Goal: Obtain resource: Download file/media

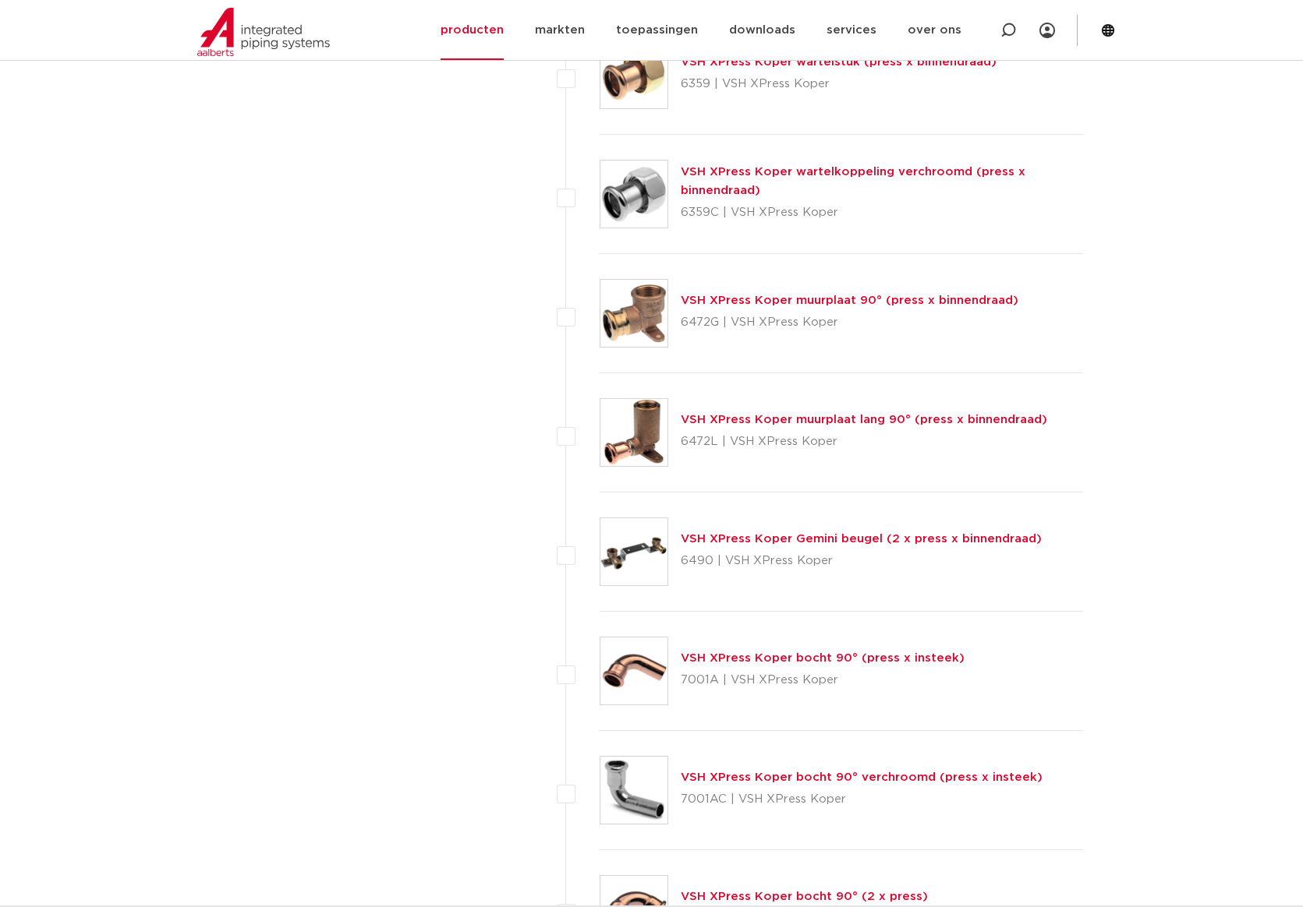
scroll to position [2338, 0]
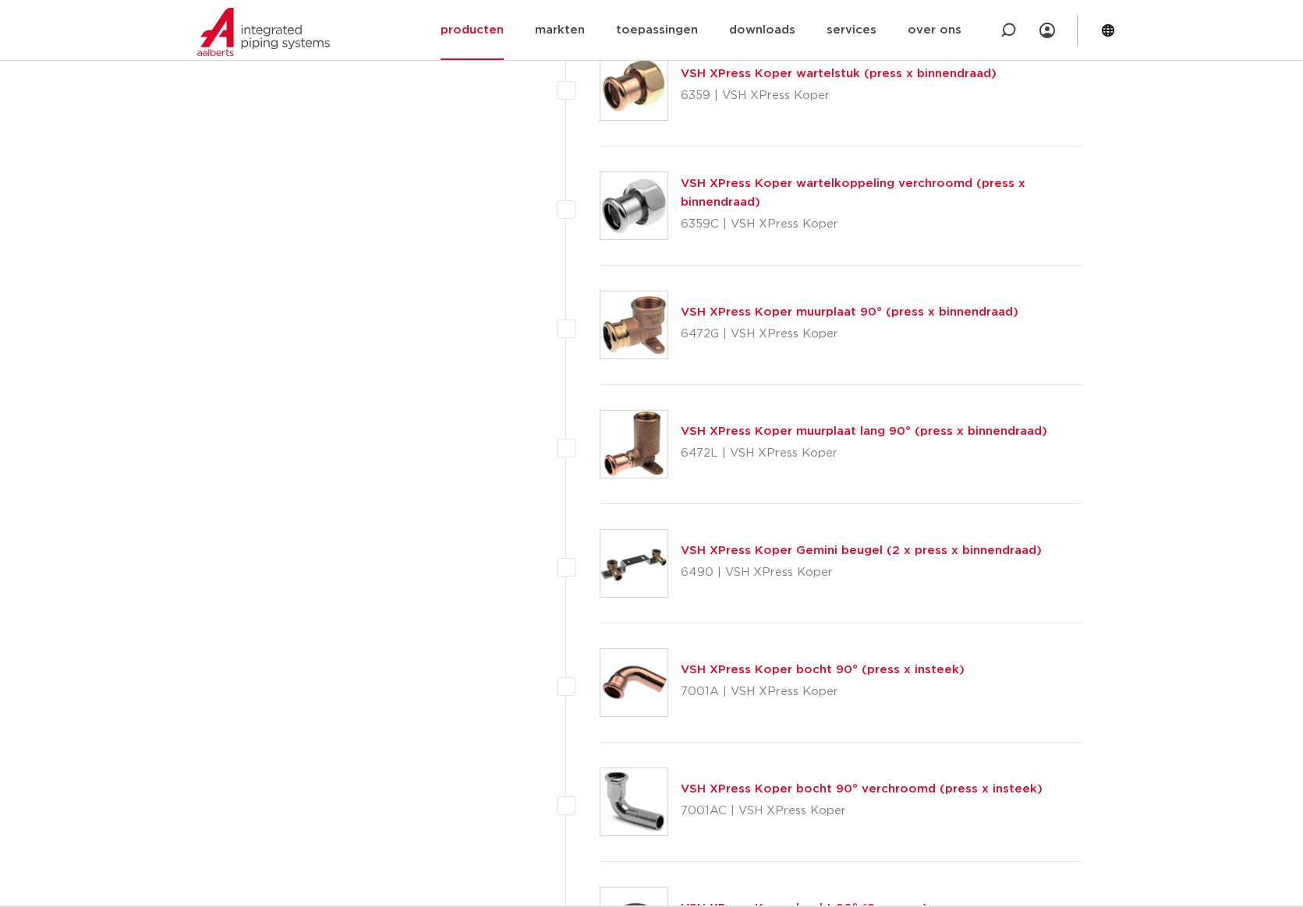
click at [794, 313] on link "VSH XPress Koper muurplaat 90° (press x binnendraad)" at bounding box center [850, 312] width 338 height 12
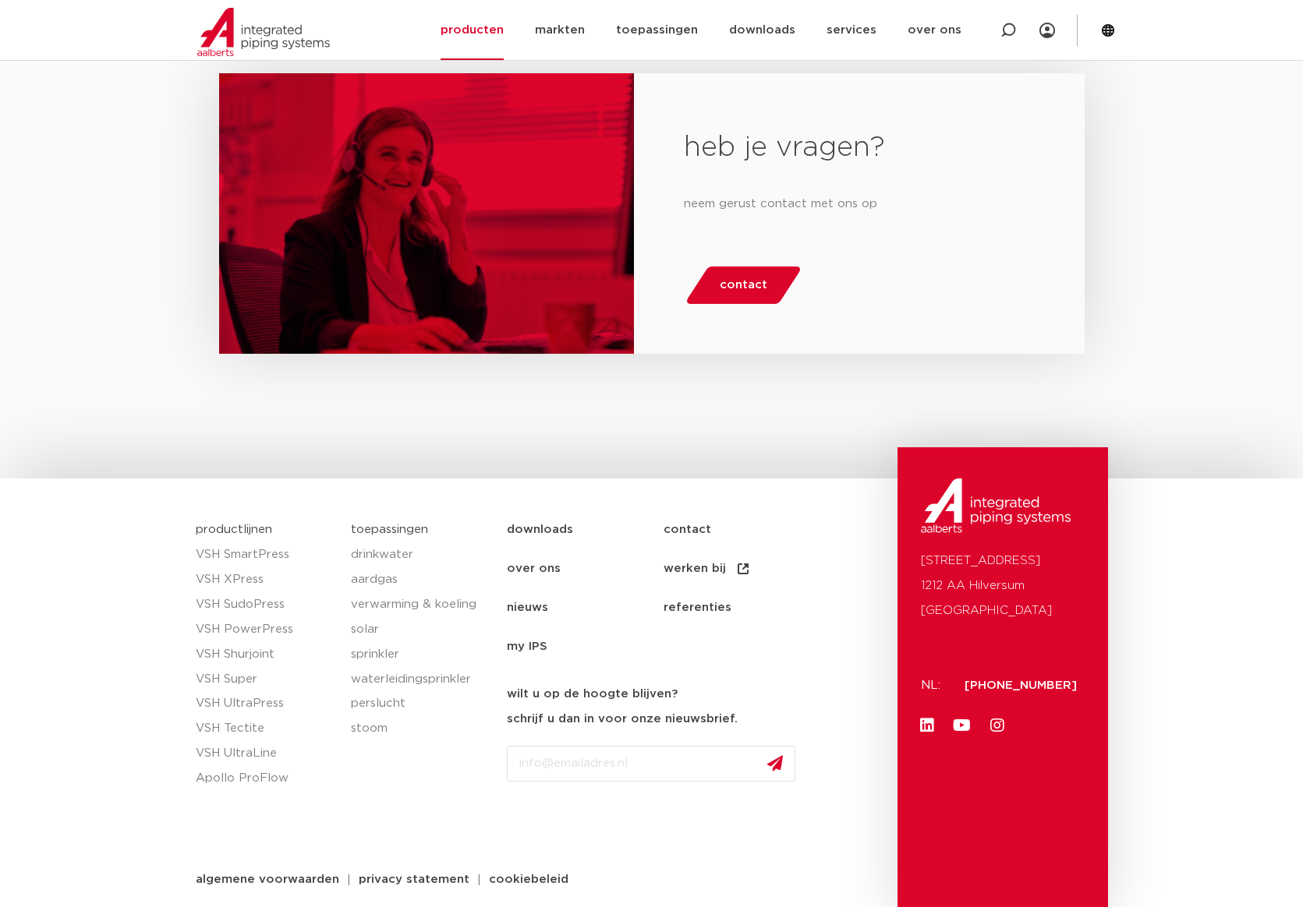
scroll to position [1412, 0]
click at [382, 551] on link "drinkwater" at bounding box center [421, 555] width 140 height 25
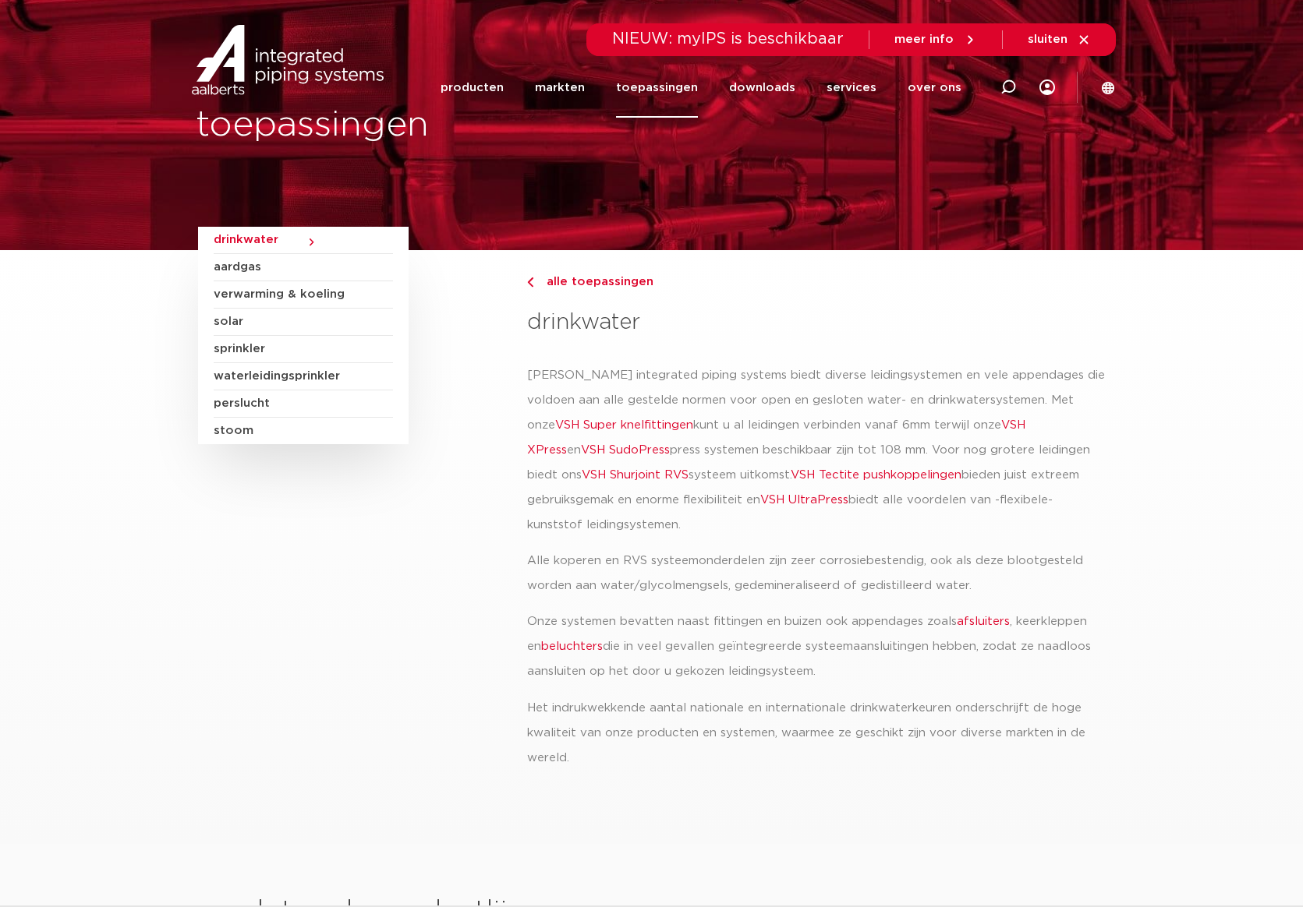
click at [284, 242] on span "drinkwater" at bounding box center [303, 240] width 179 height 27
click at [581, 448] on link "VSH SudoPress" at bounding box center [625, 450] width 89 height 12
click at [776, 87] on link "downloads" at bounding box center [762, 88] width 66 height 60
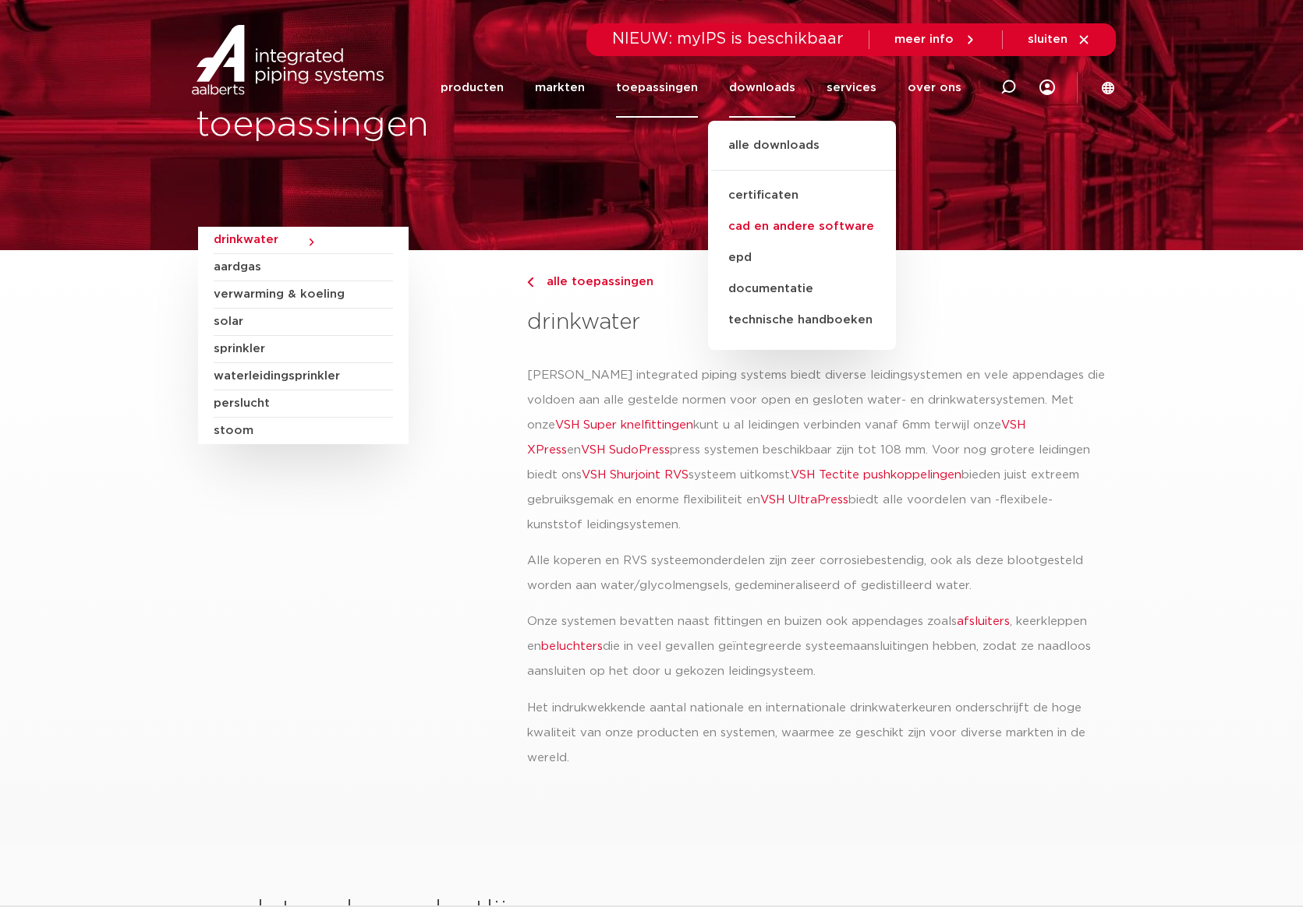
click at [783, 225] on link "cad en andere software" at bounding box center [802, 226] width 188 height 31
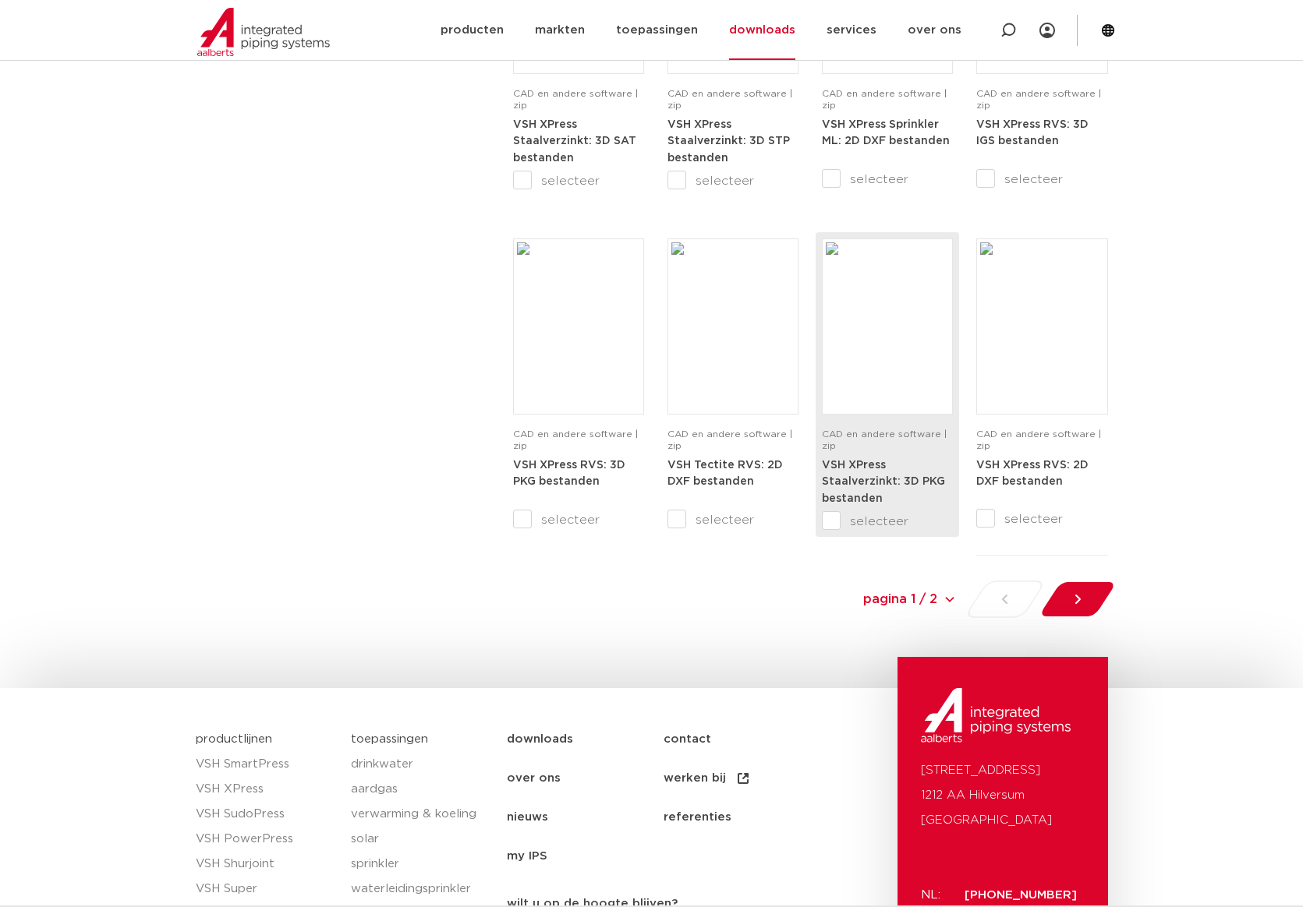
scroll to position [1476, 0]
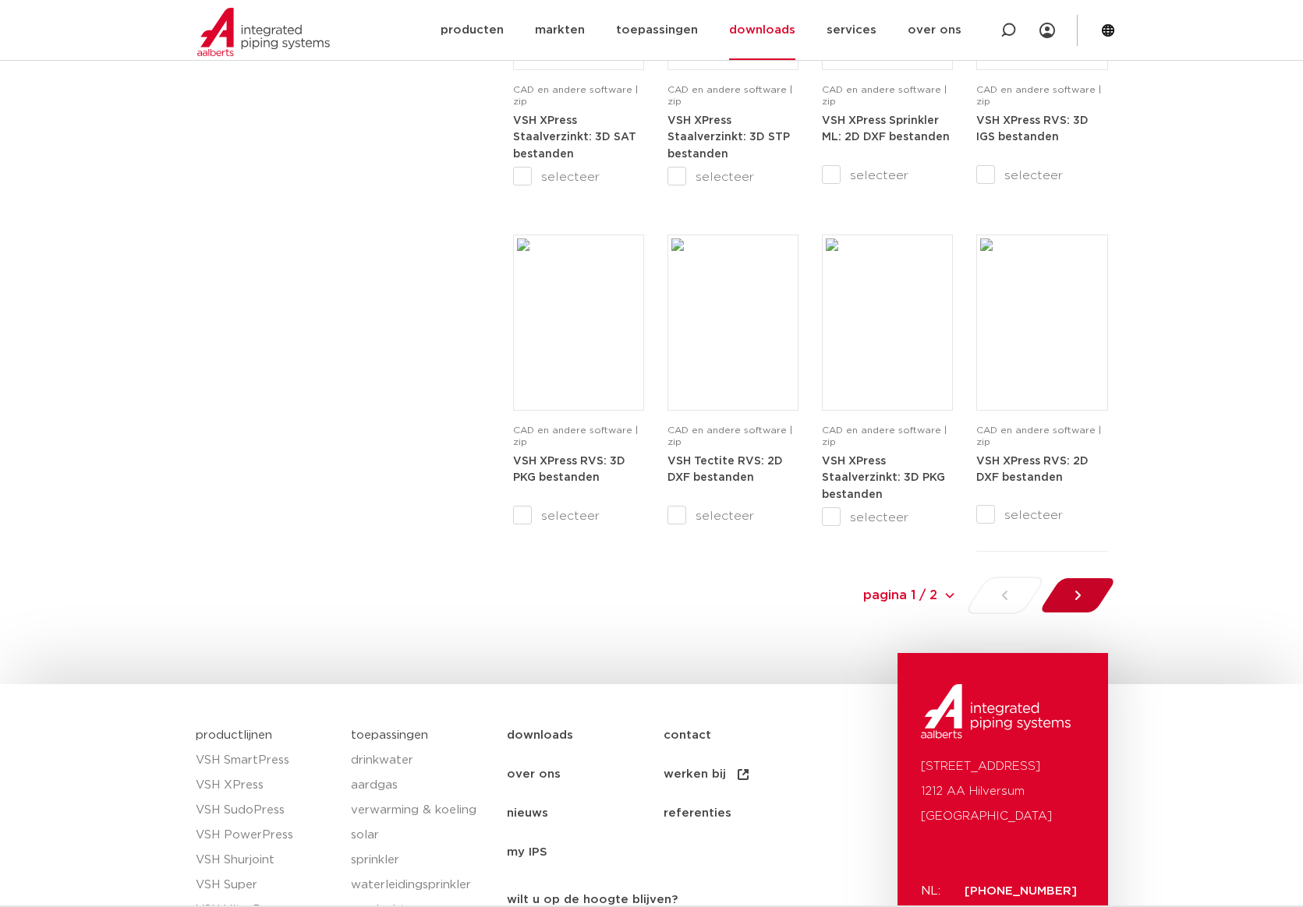
click at [1086, 591] on div at bounding box center [1076, 595] width 85 height 37
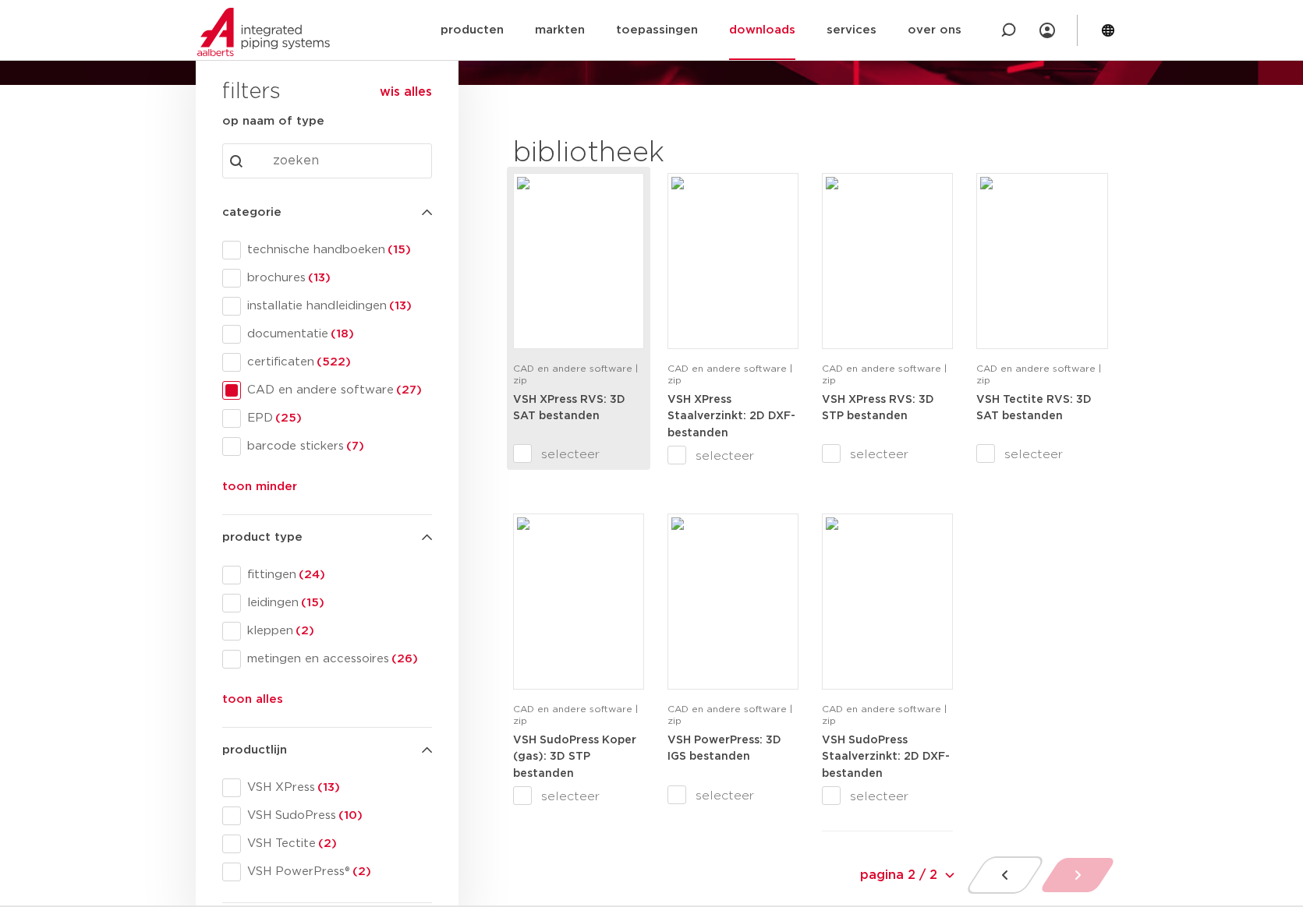
scroll to position [174, 0]
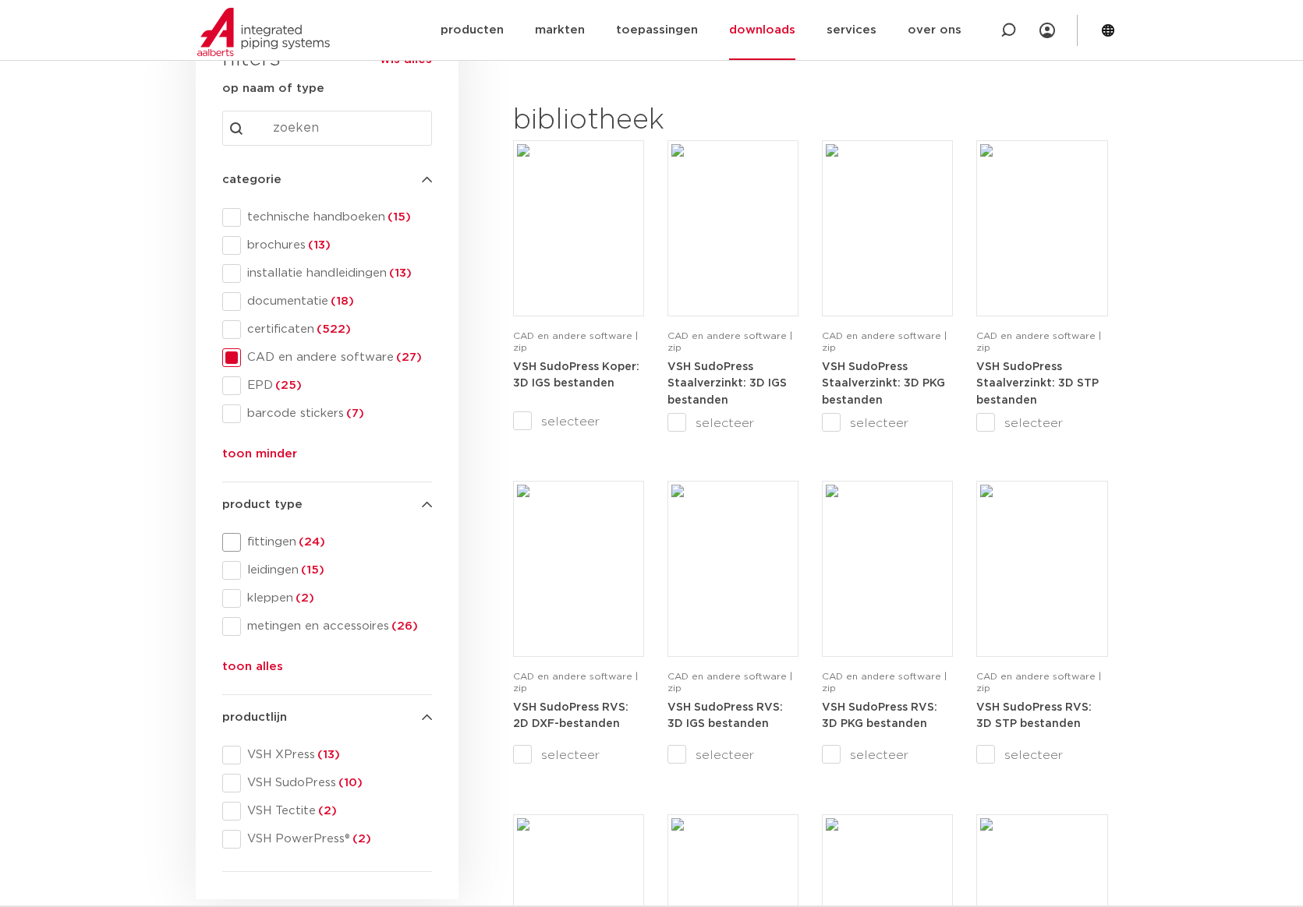
scroll to position [206, 0]
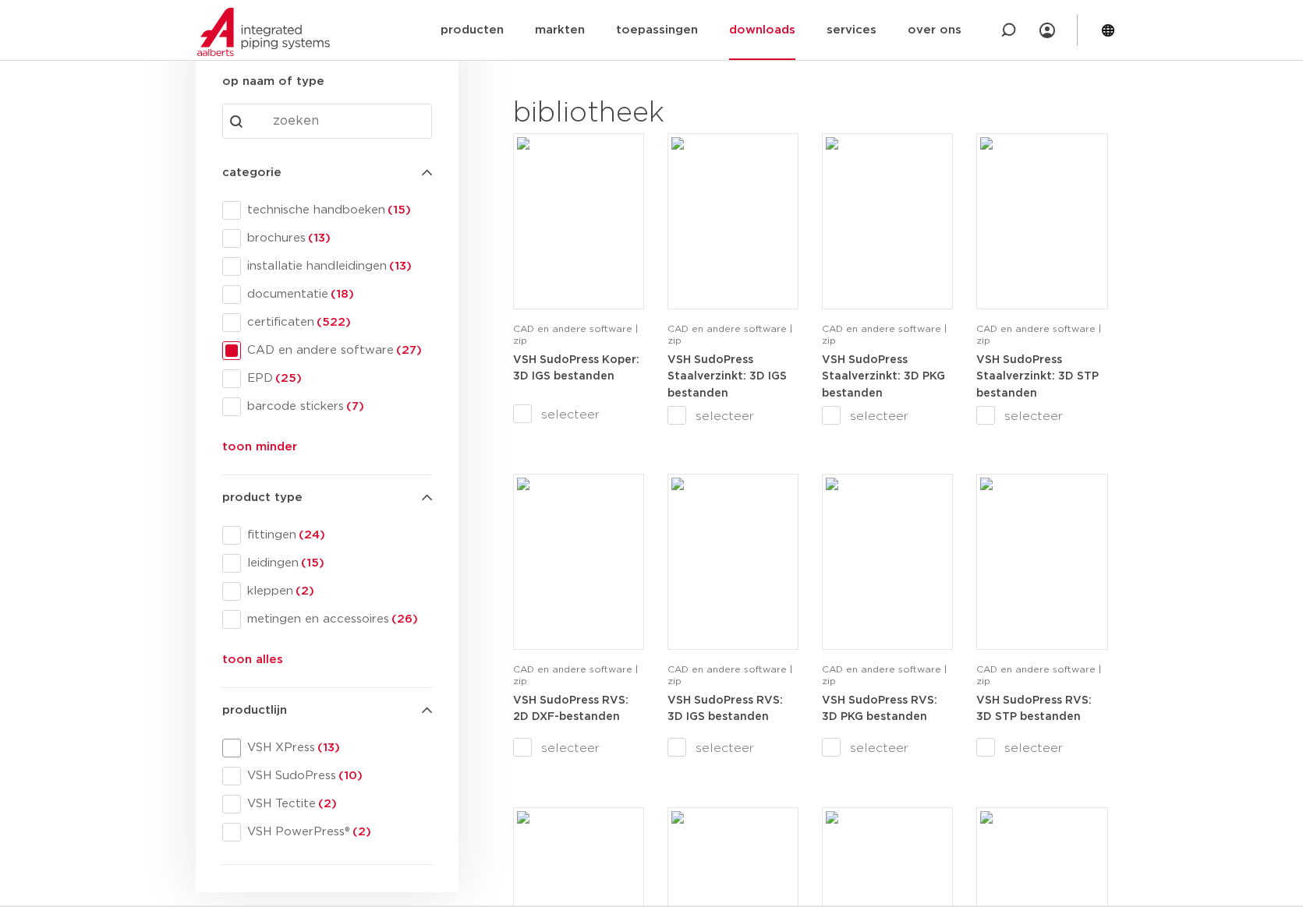
click at [228, 746] on span at bounding box center [231, 748] width 19 height 19
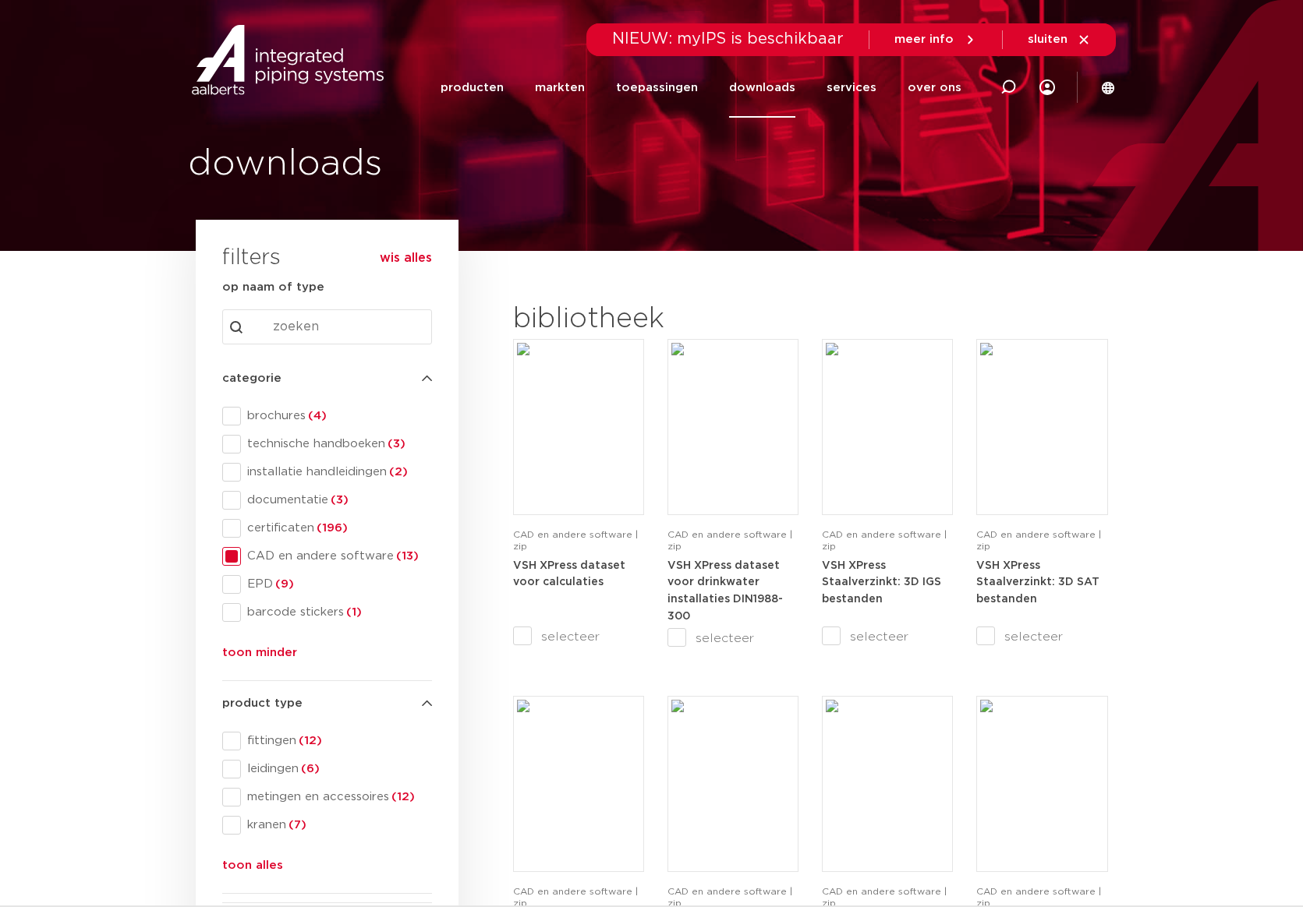
click at [232, 554] on span at bounding box center [231, 556] width 19 height 19
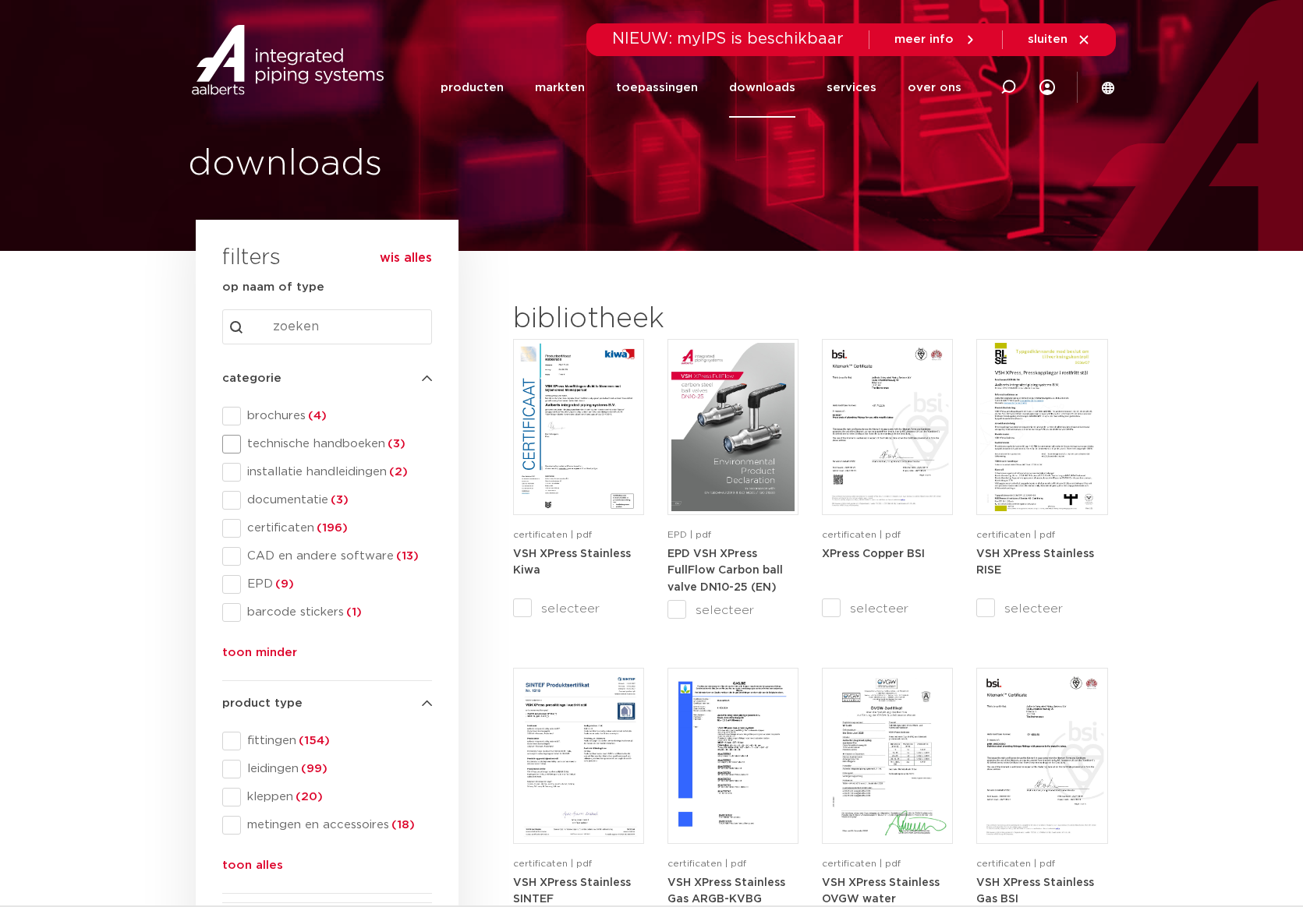
click at [235, 446] on span at bounding box center [231, 444] width 19 height 19
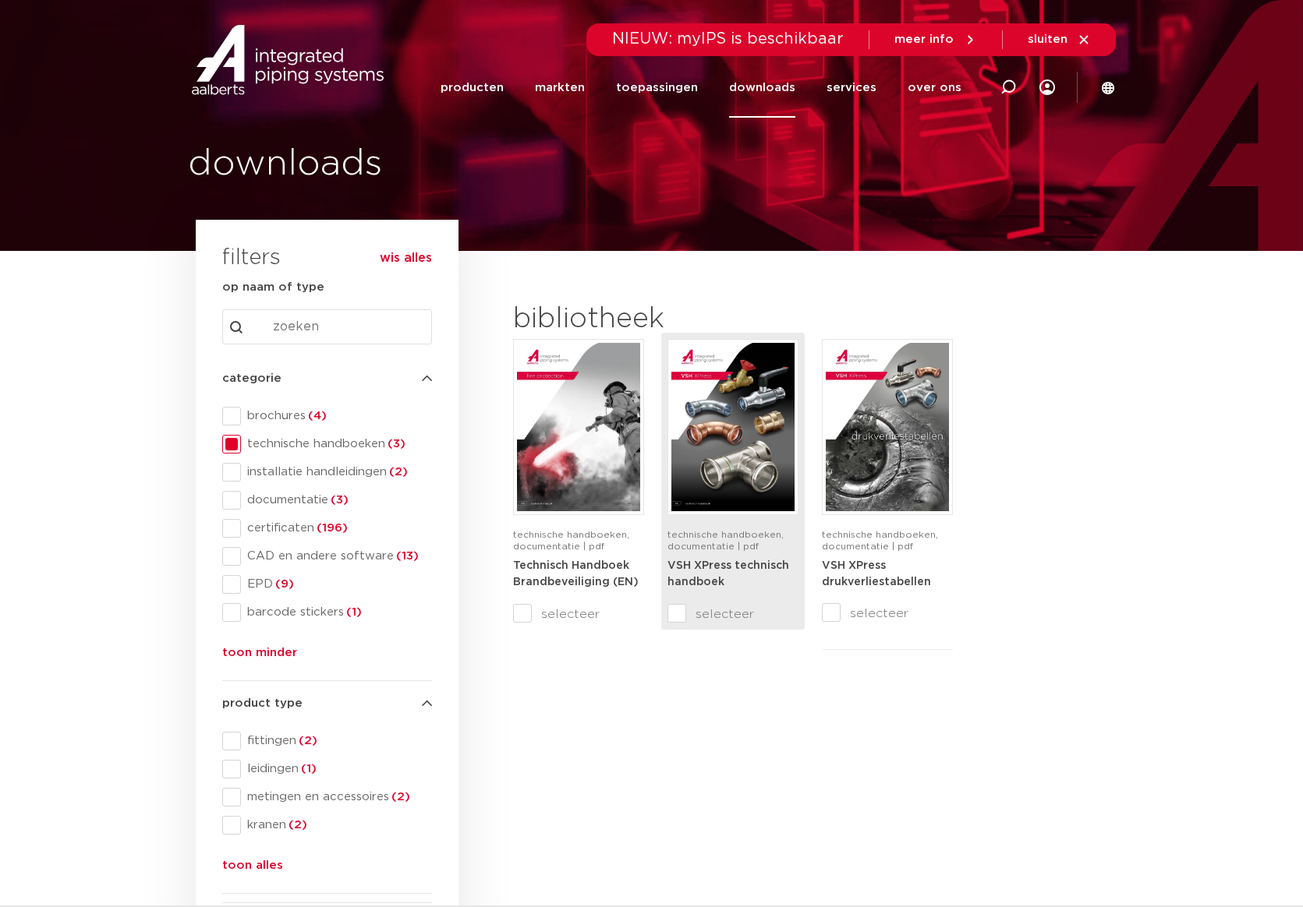
click at [711, 561] on strong "VSH XPress technisch handboek" at bounding box center [728, 575] width 122 height 28
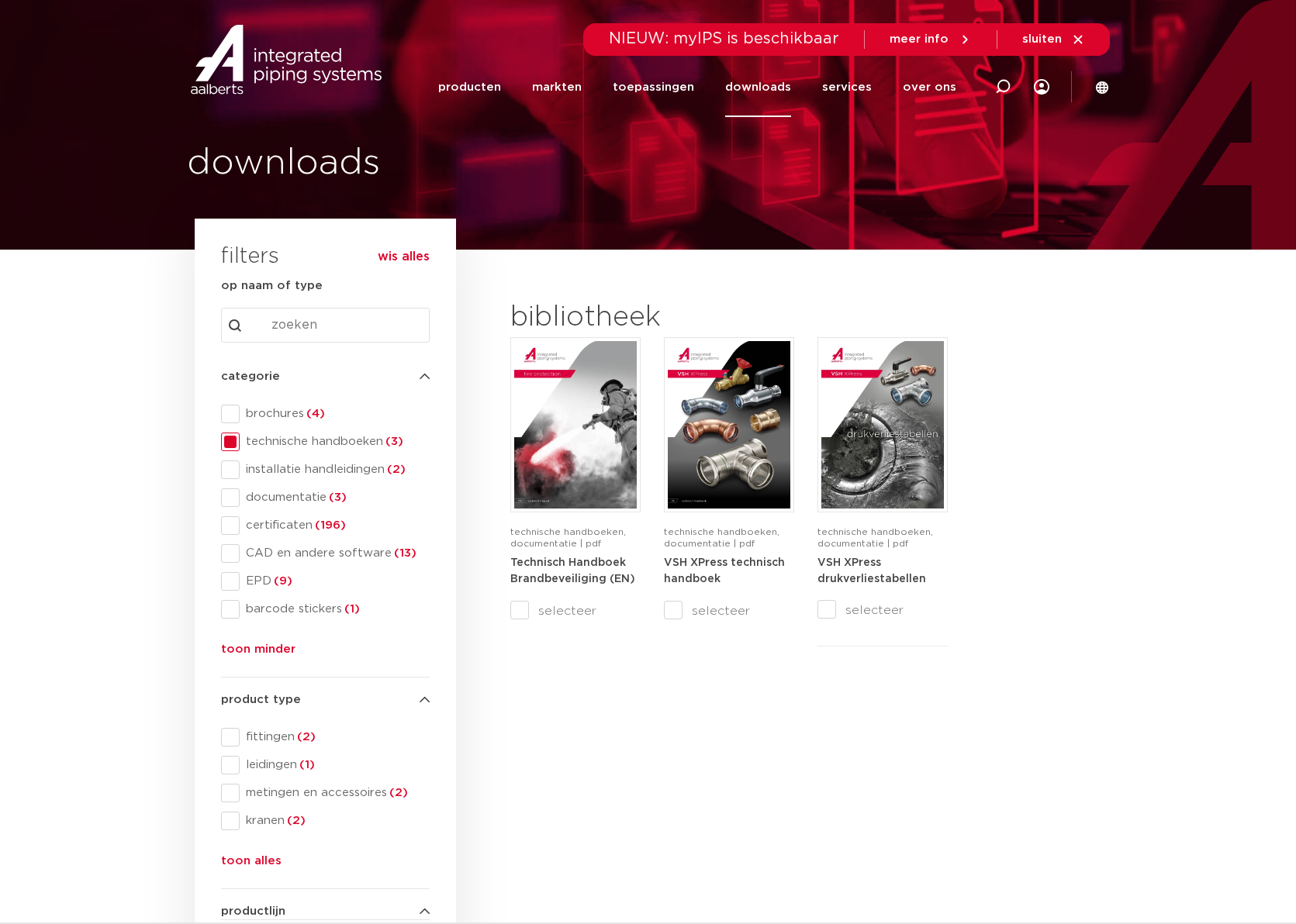
click at [290, 324] on input "Search content" at bounding box center [325, 324] width 209 height 35
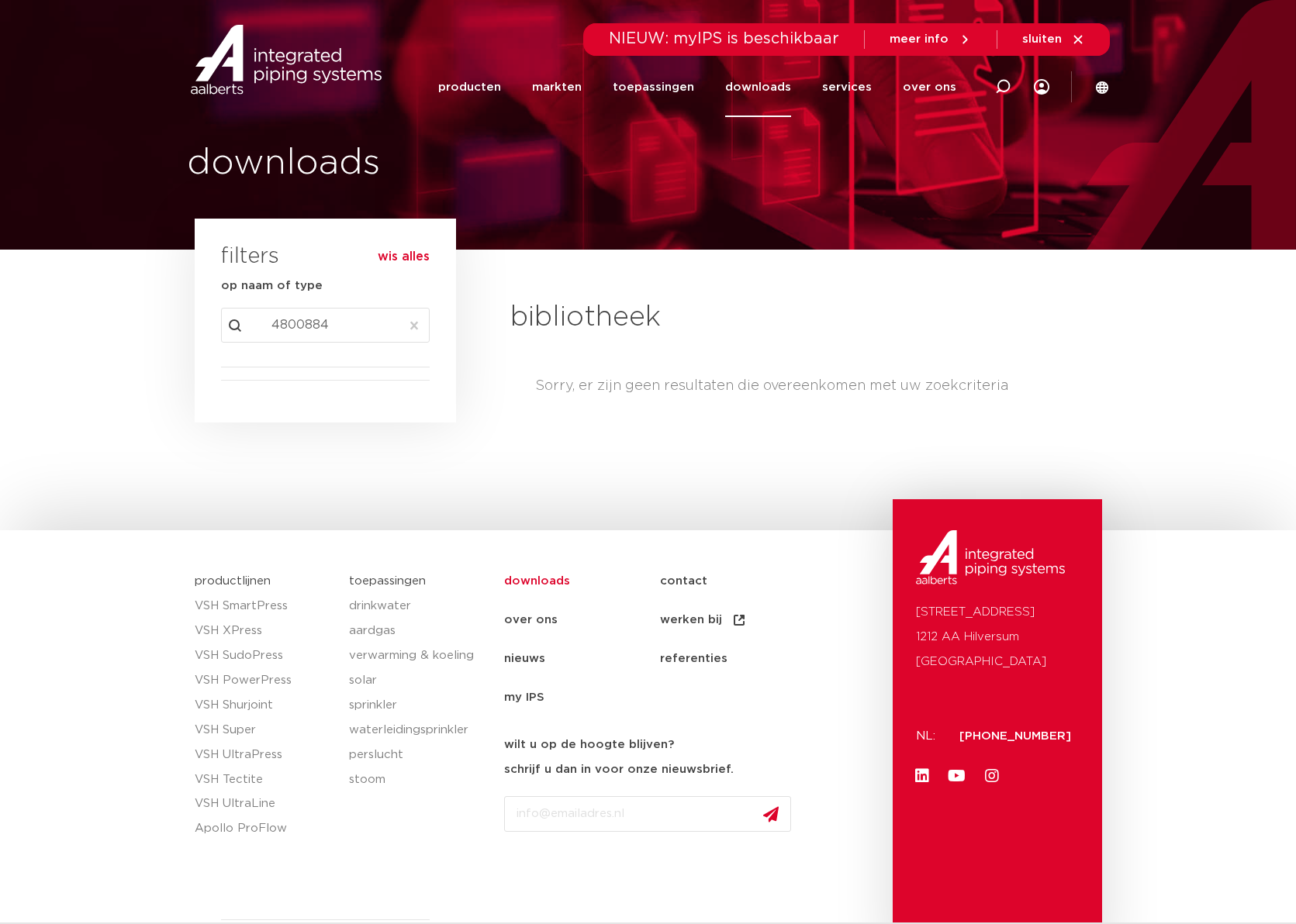
type input "4800884"
click at [410, 258] on button "wis alles" at bounding box center [404, 257] width 52 height 16
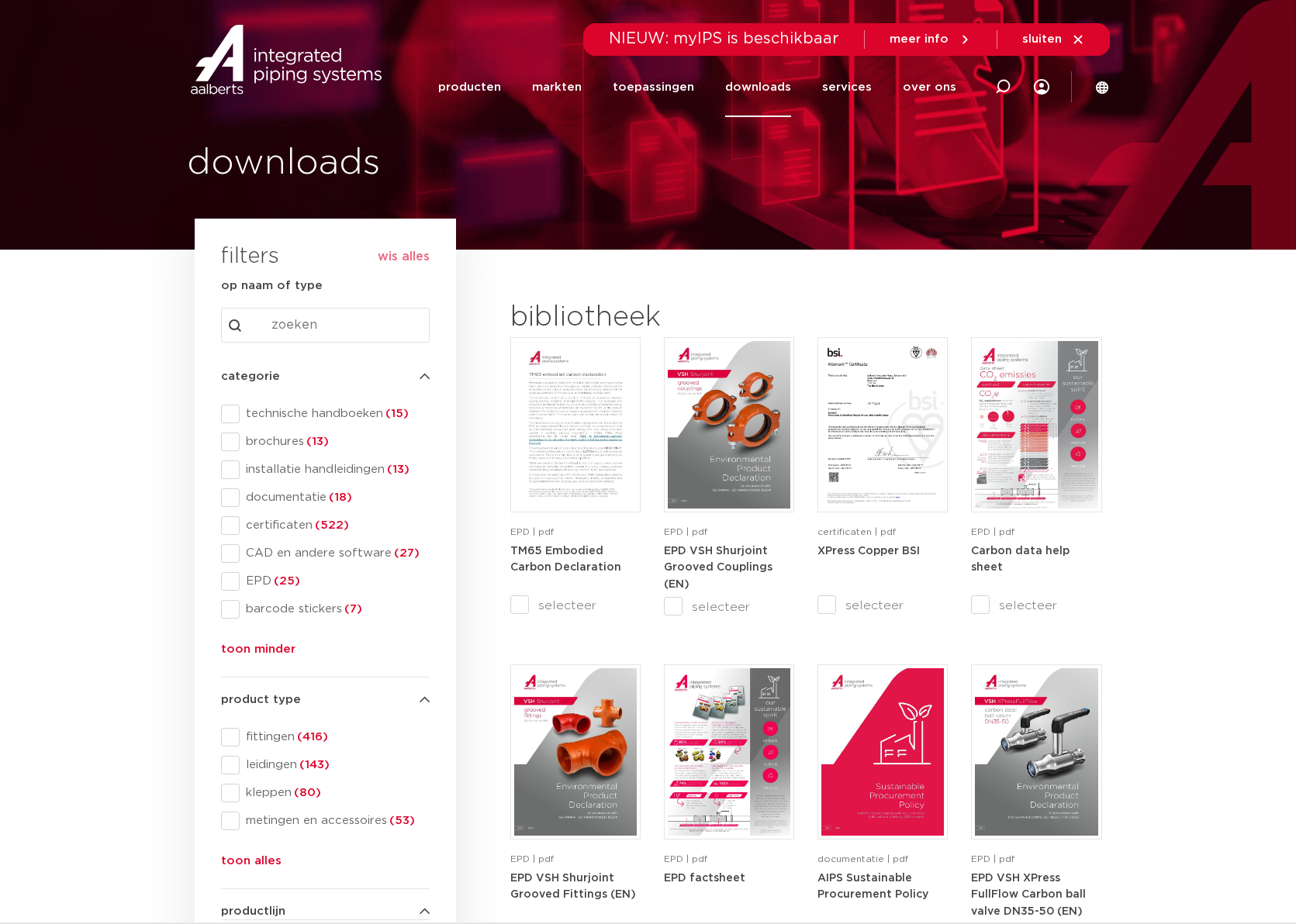
click at [277, 325] on input "Search content" at bounding box center [325, 324] width 209 height 35
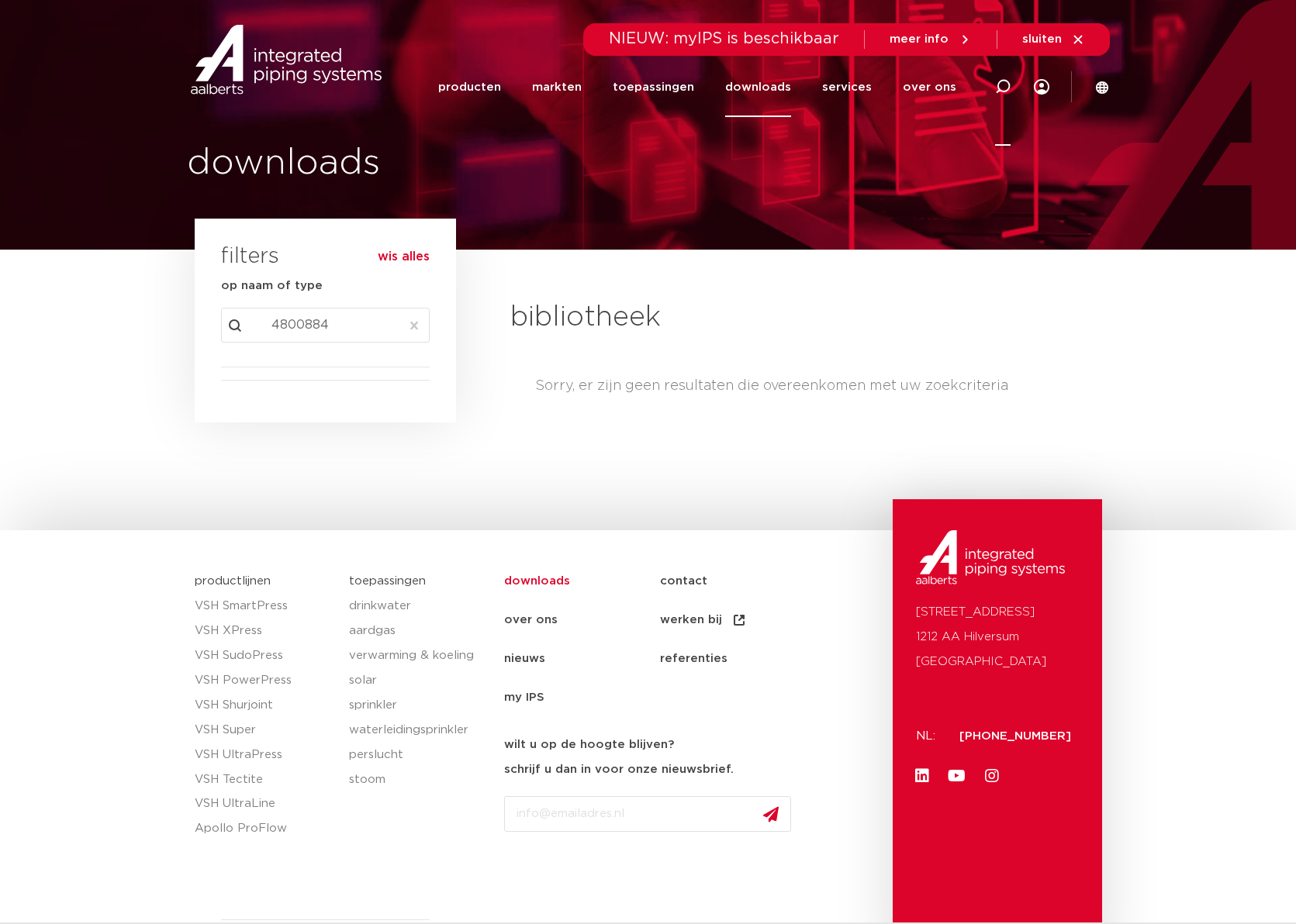
type input "4800884"
click at [1002, 90] on icon at bounding box center [1003, 88] width 16 height 16
type input "4800884"
click button "Zoeken" at bounding box center [0, 0] width 0 height 0
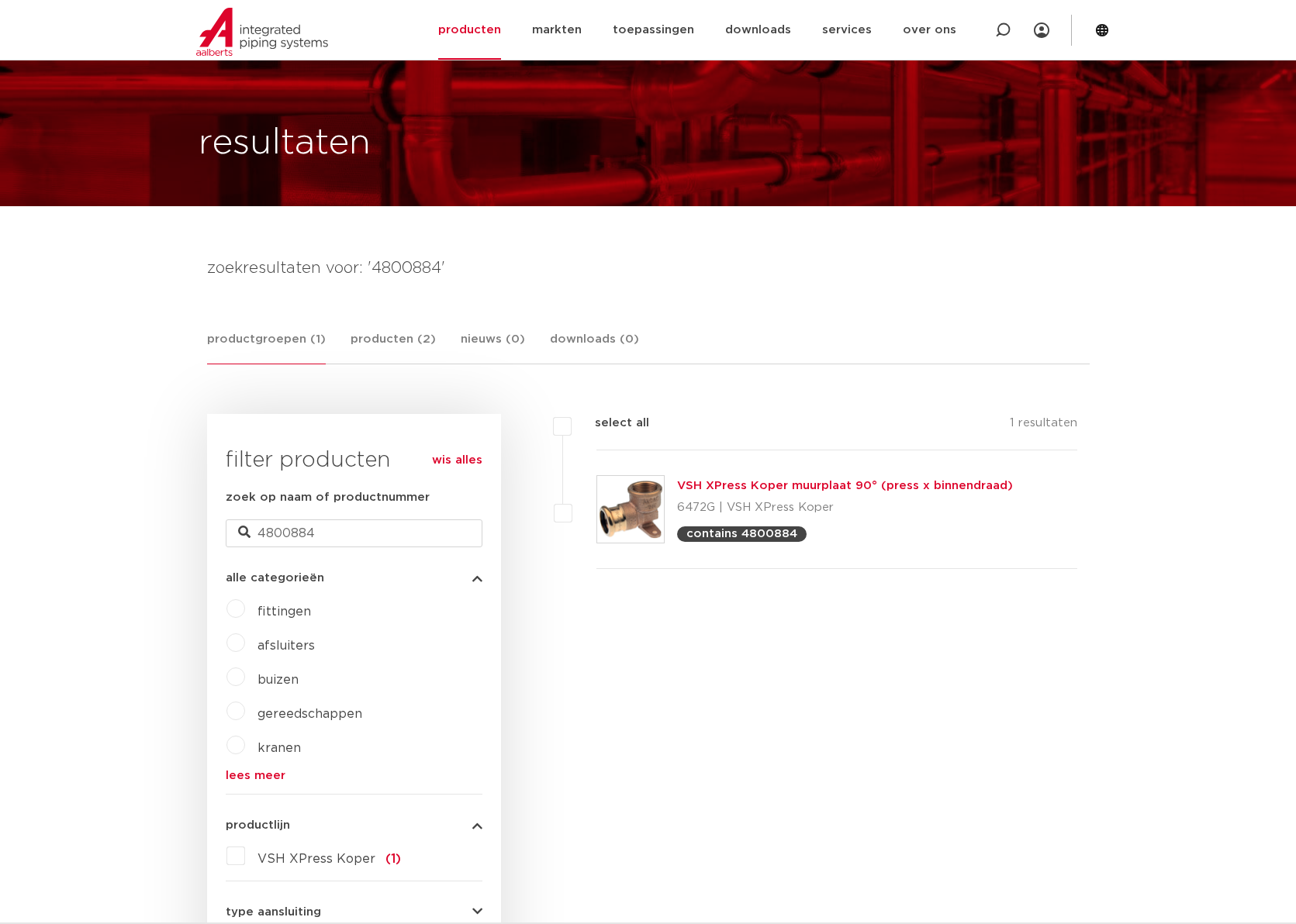
scroll to position [42, 0]
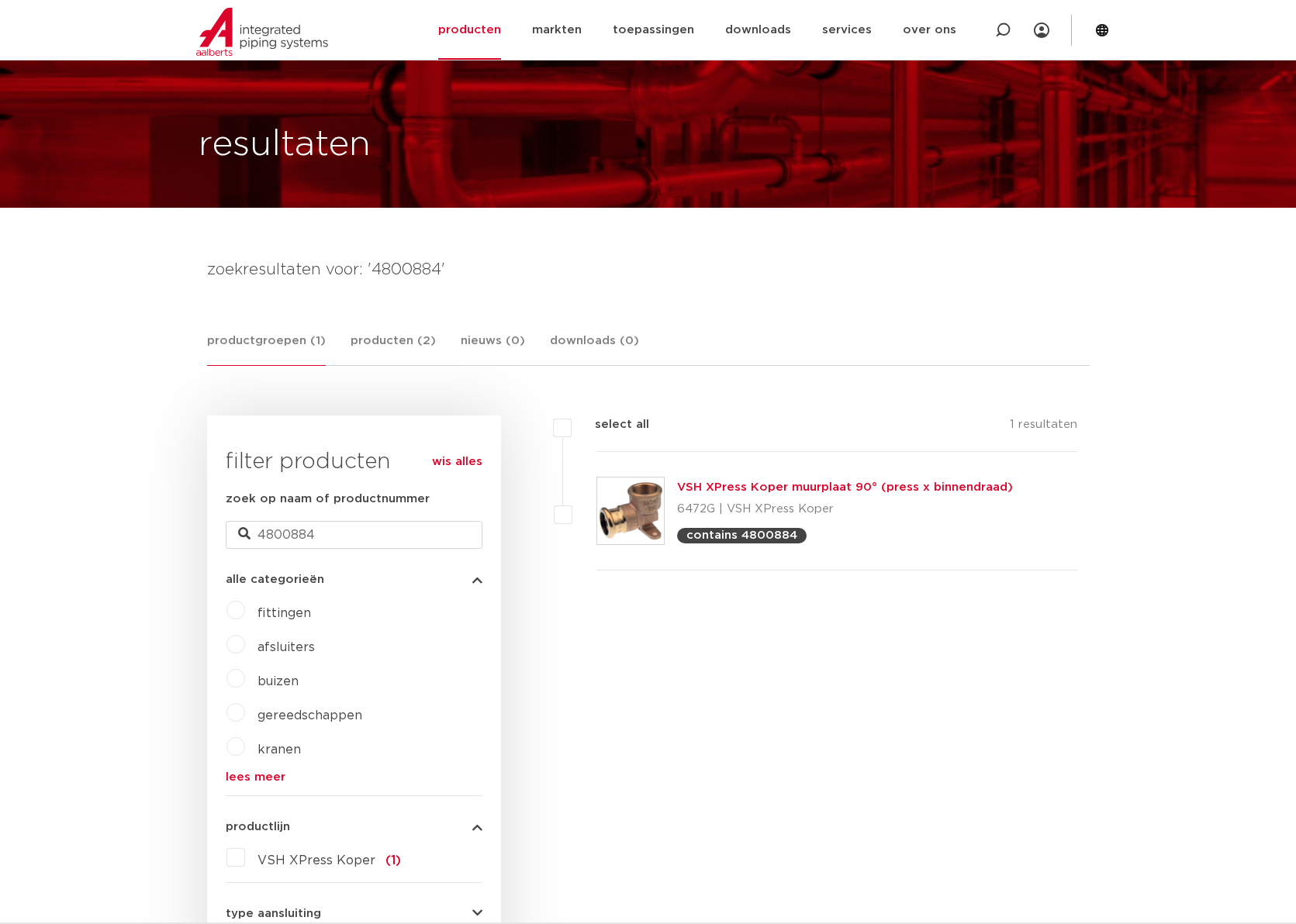
click at [709, 487] on link "VSH XPress Koper muurplaat 90° (press x binnendraad)" at bounding box center [845, 487] width 336 height 12
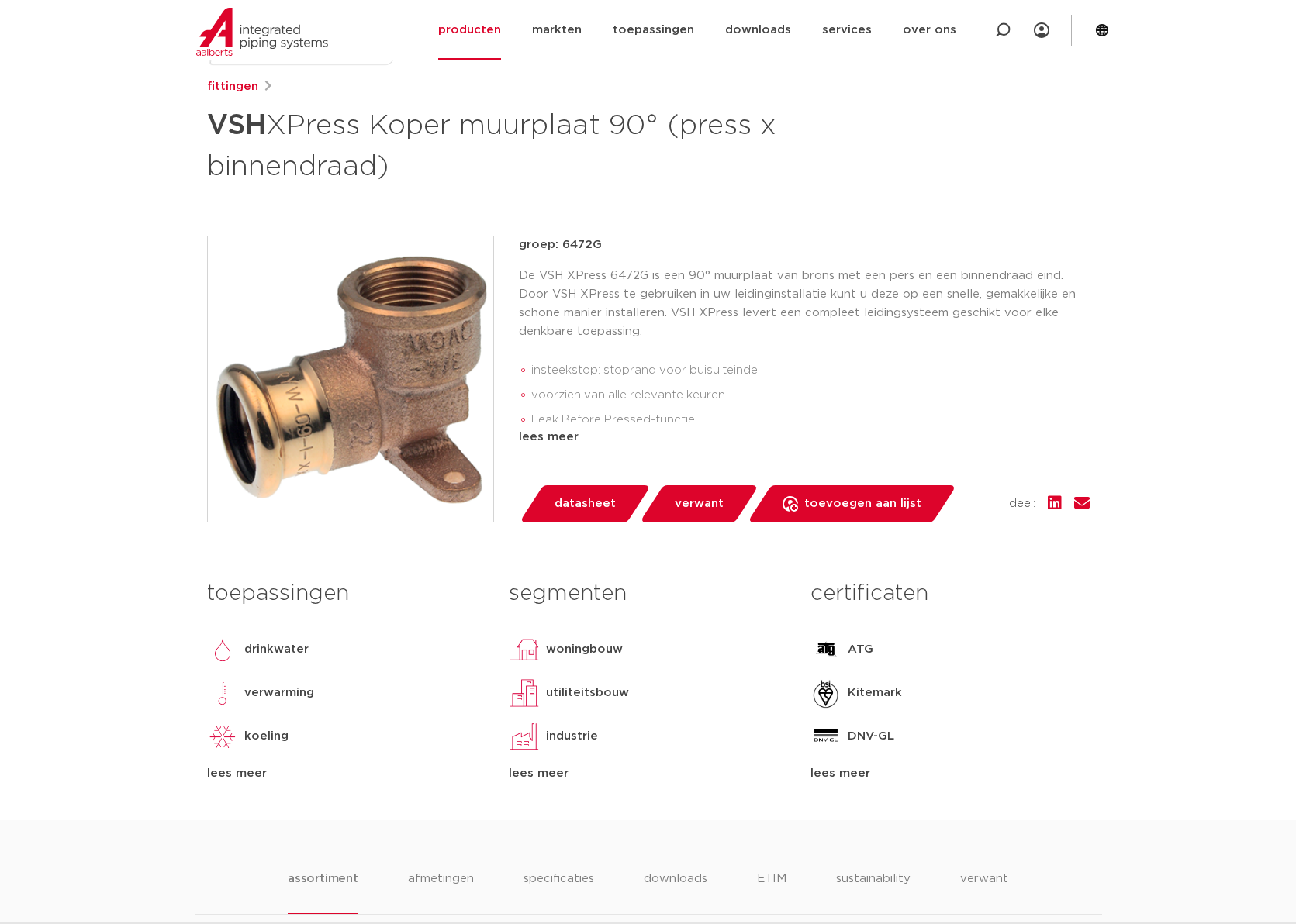
scroll to position [254, 0]
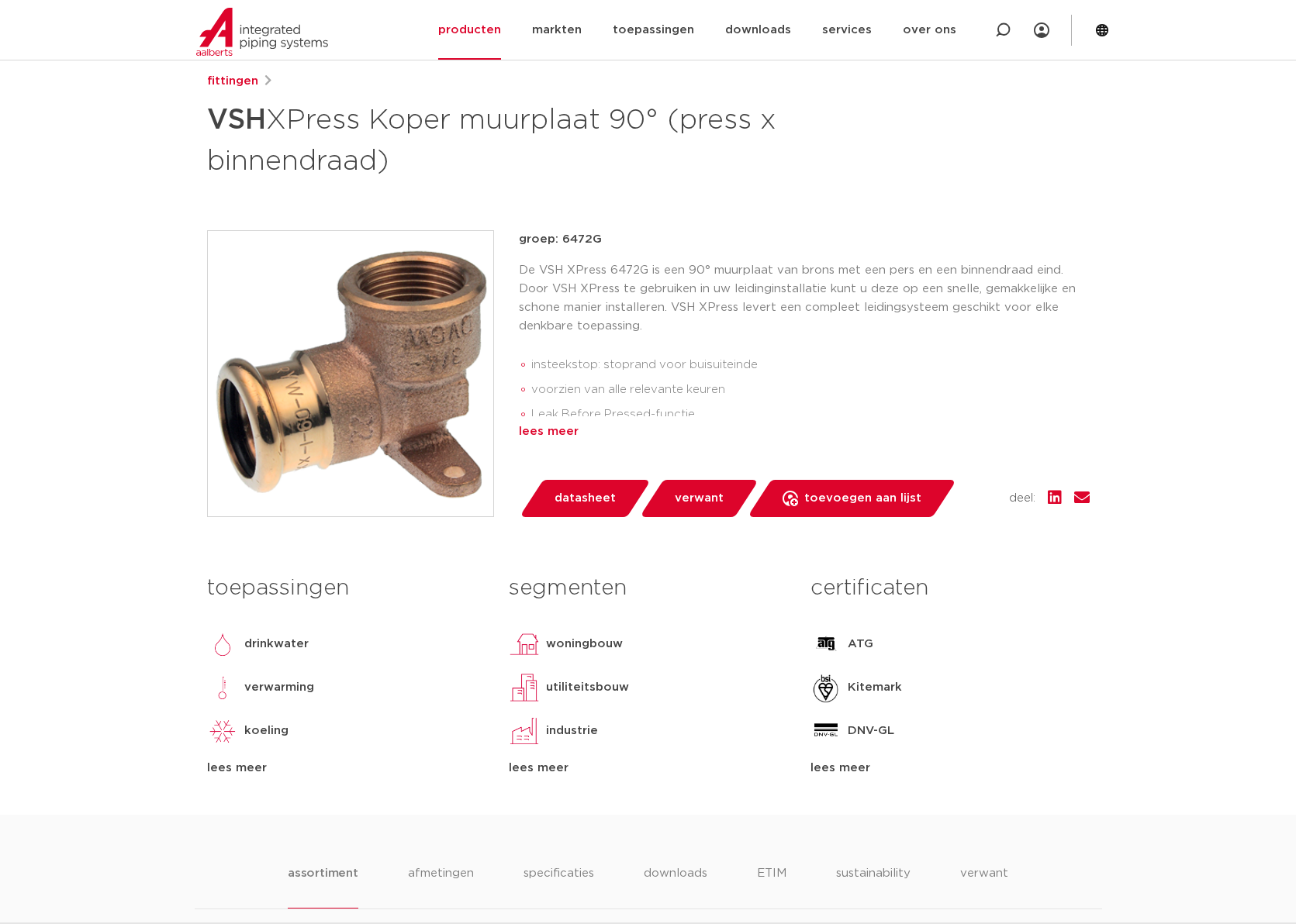
click at [559, 433] on div "lees meer" at bounding box center [805, 432] width 571 height 19
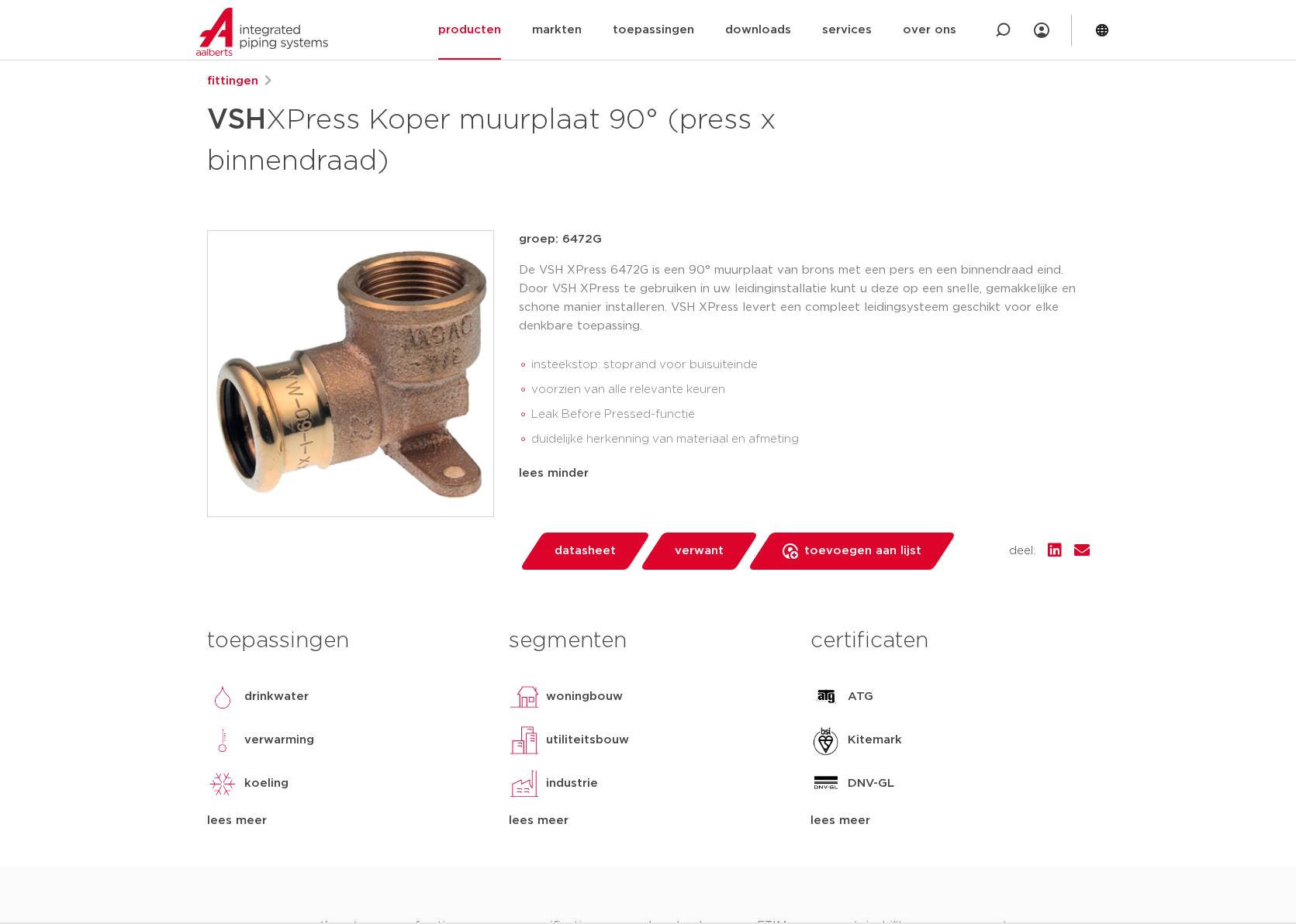
click at [590, 545] on span "datasheet" at bounding box center [585, 551] width 62 height 25
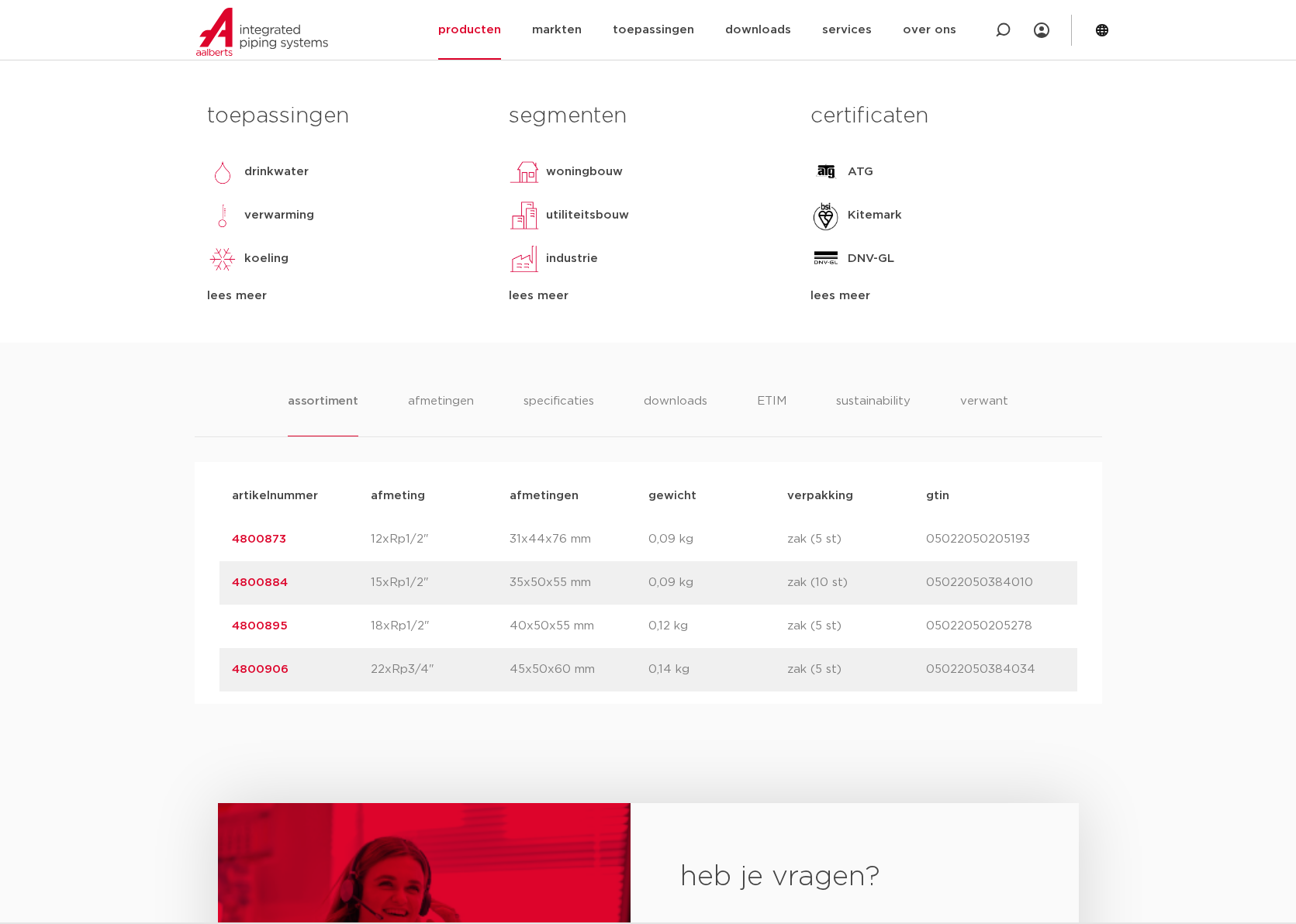
scroll to position [816, 0]
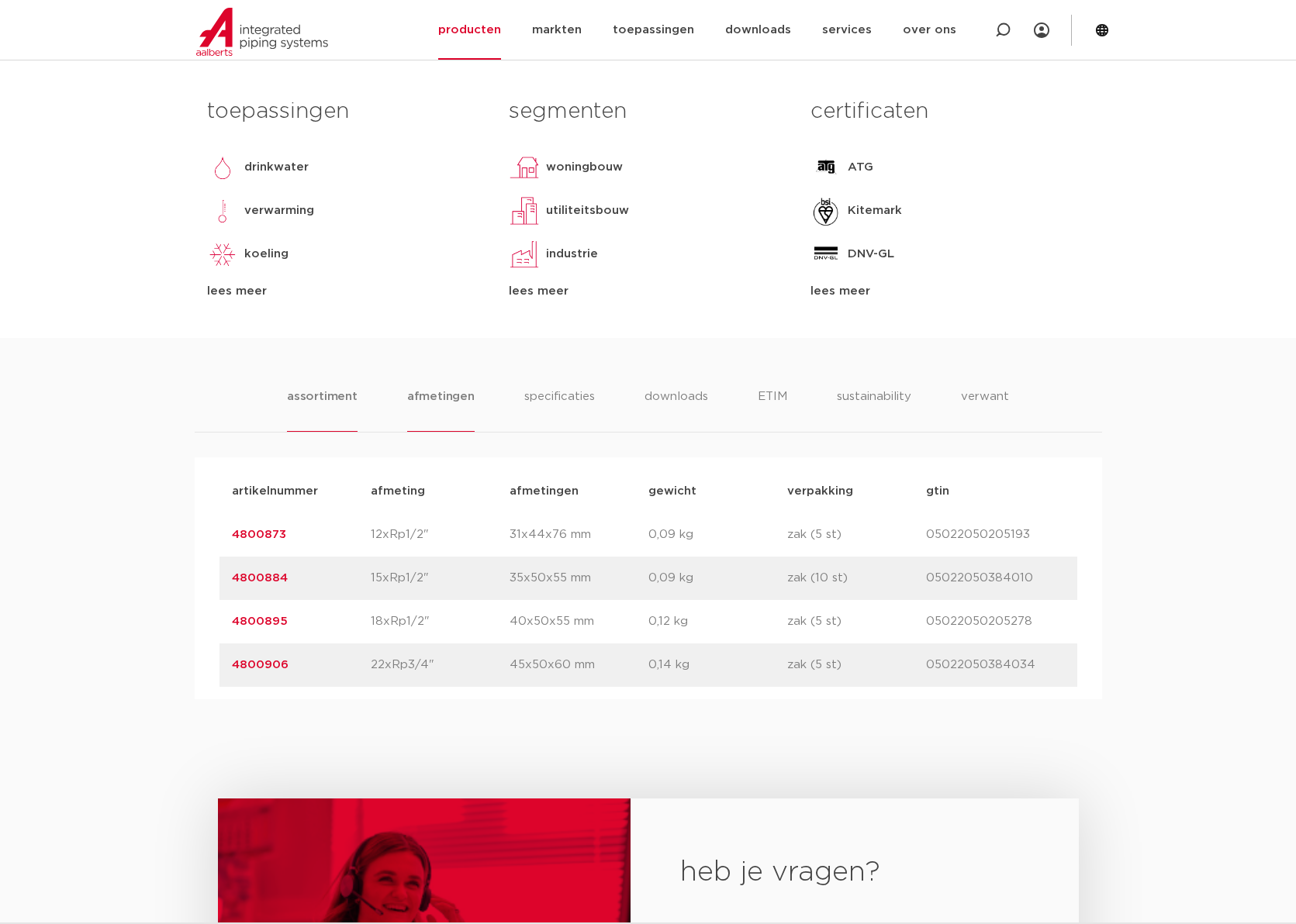
click at [453, 389] on li "afmetingen" at bounding box center [441, 410] width 68 height 44
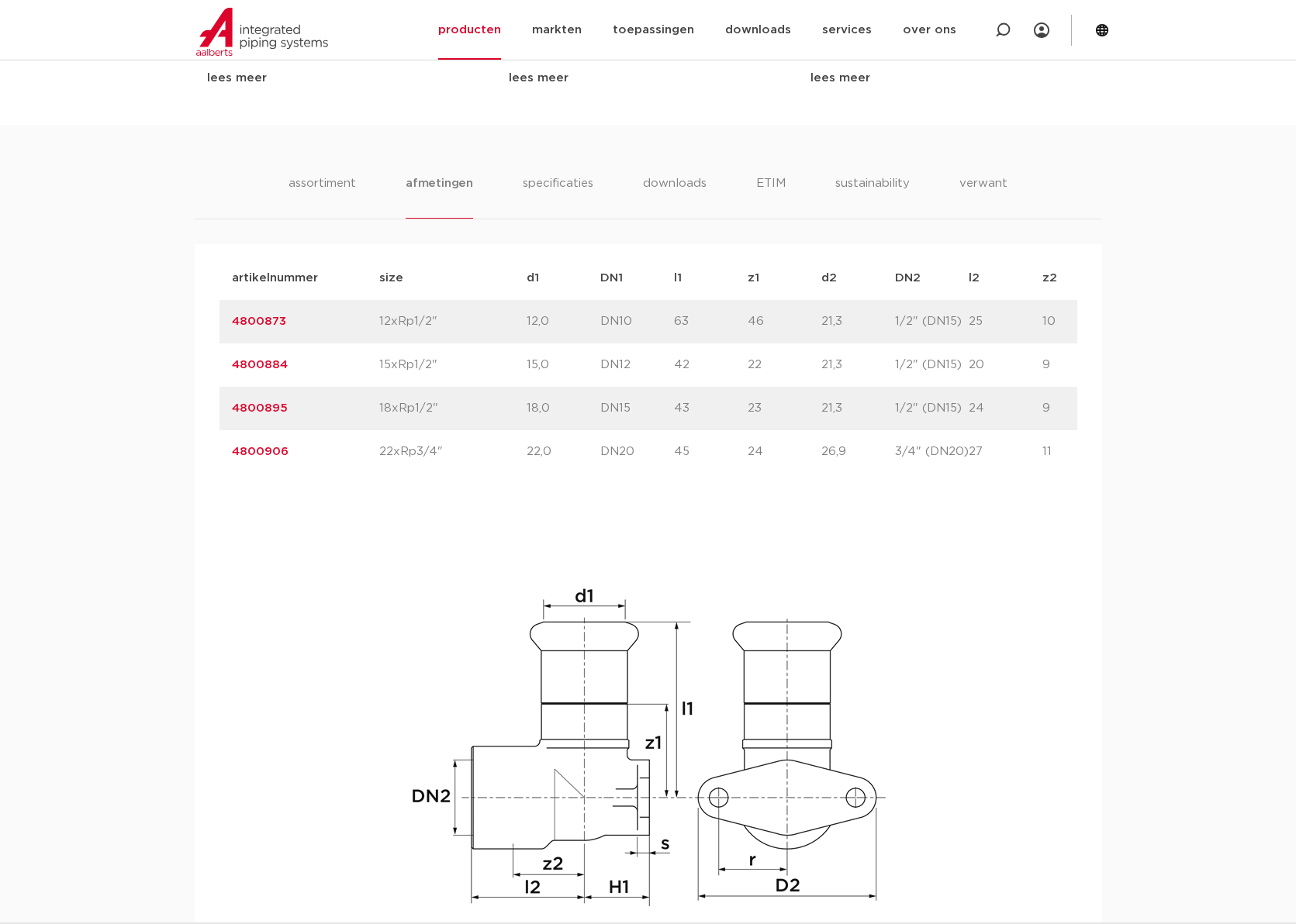
scroll to position [1012, 0]
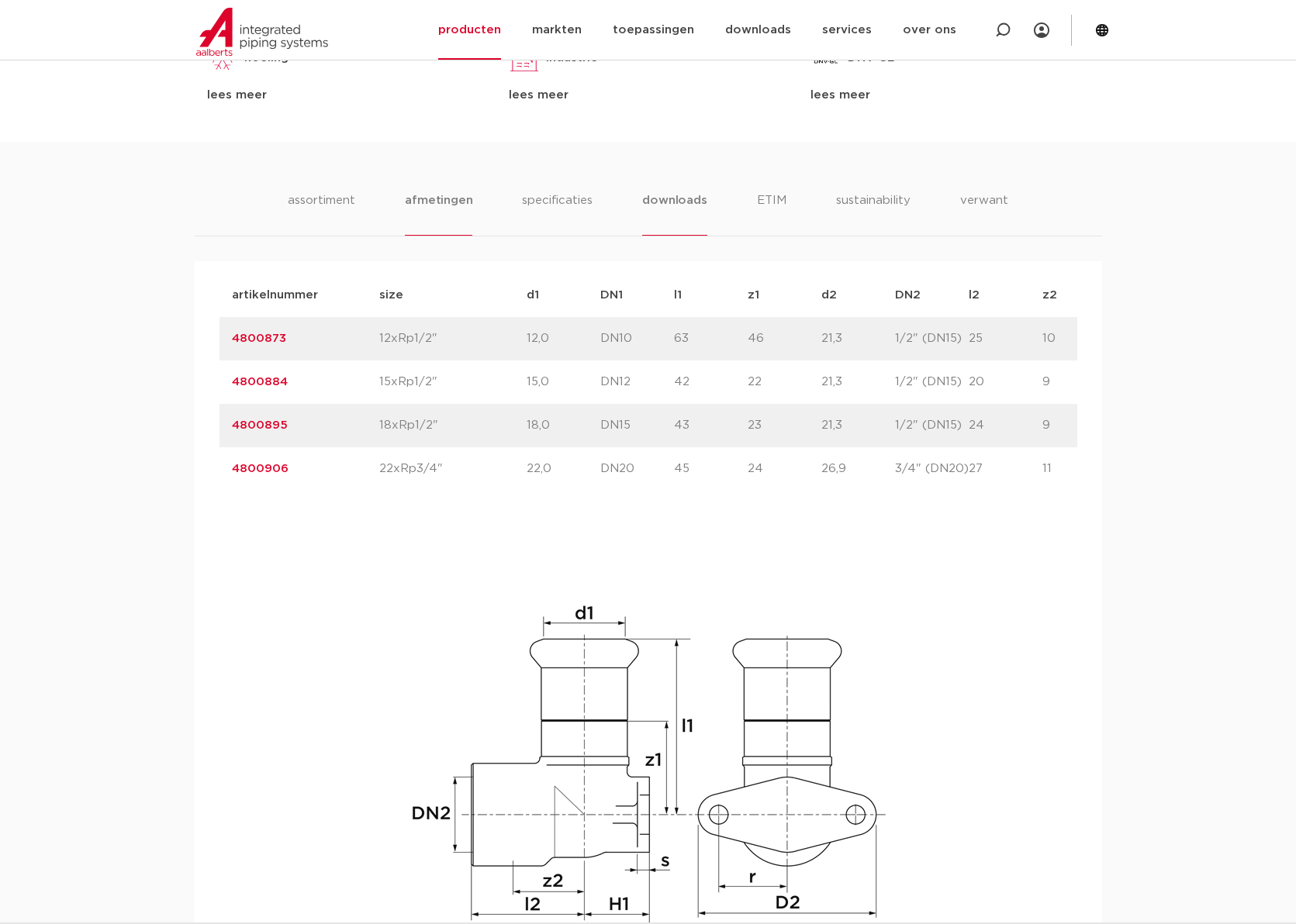
click at [673, 193] on li "downloads" at bounding box center [673, 214] width 65 height 44
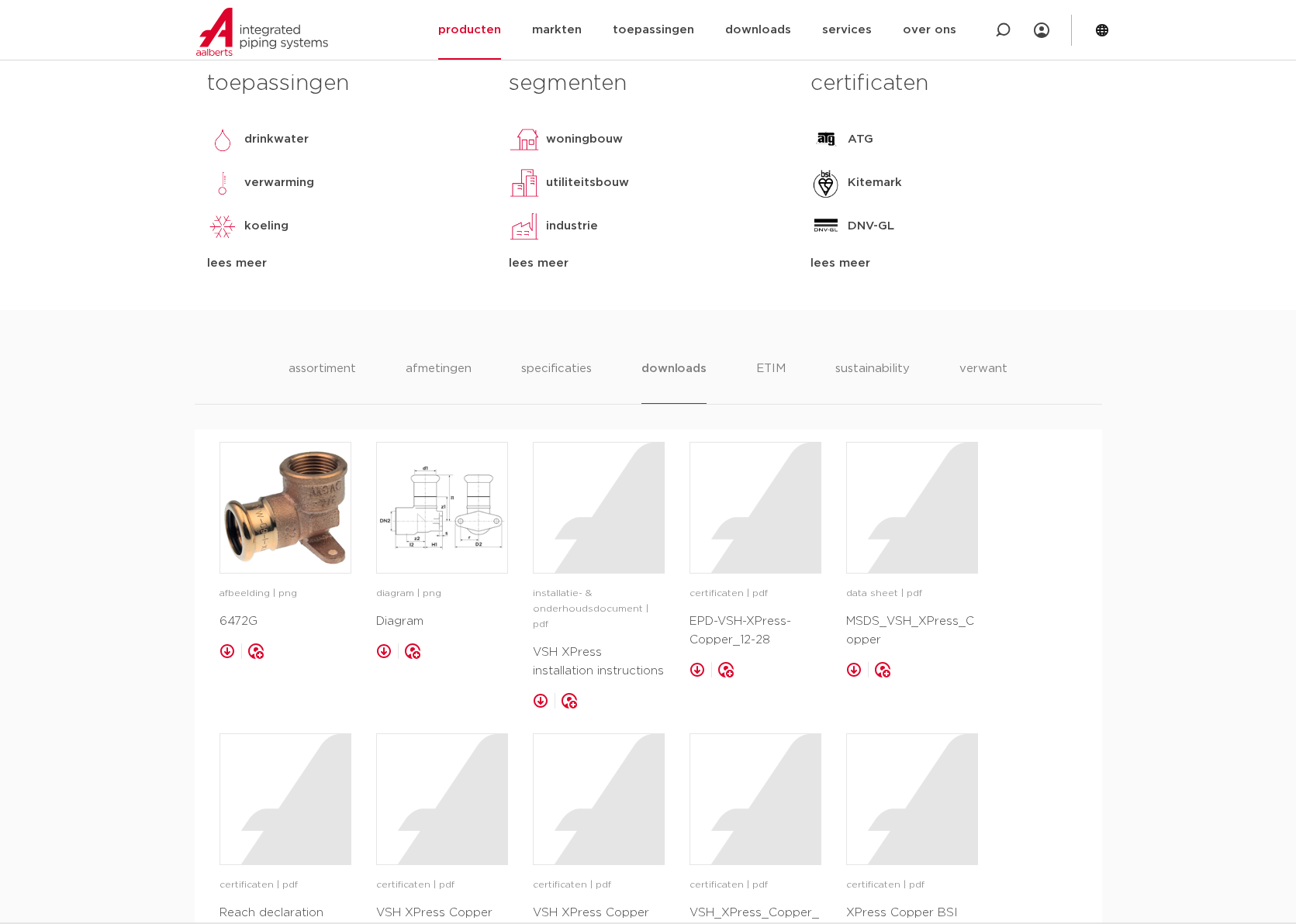
scroll to position [832, 0]
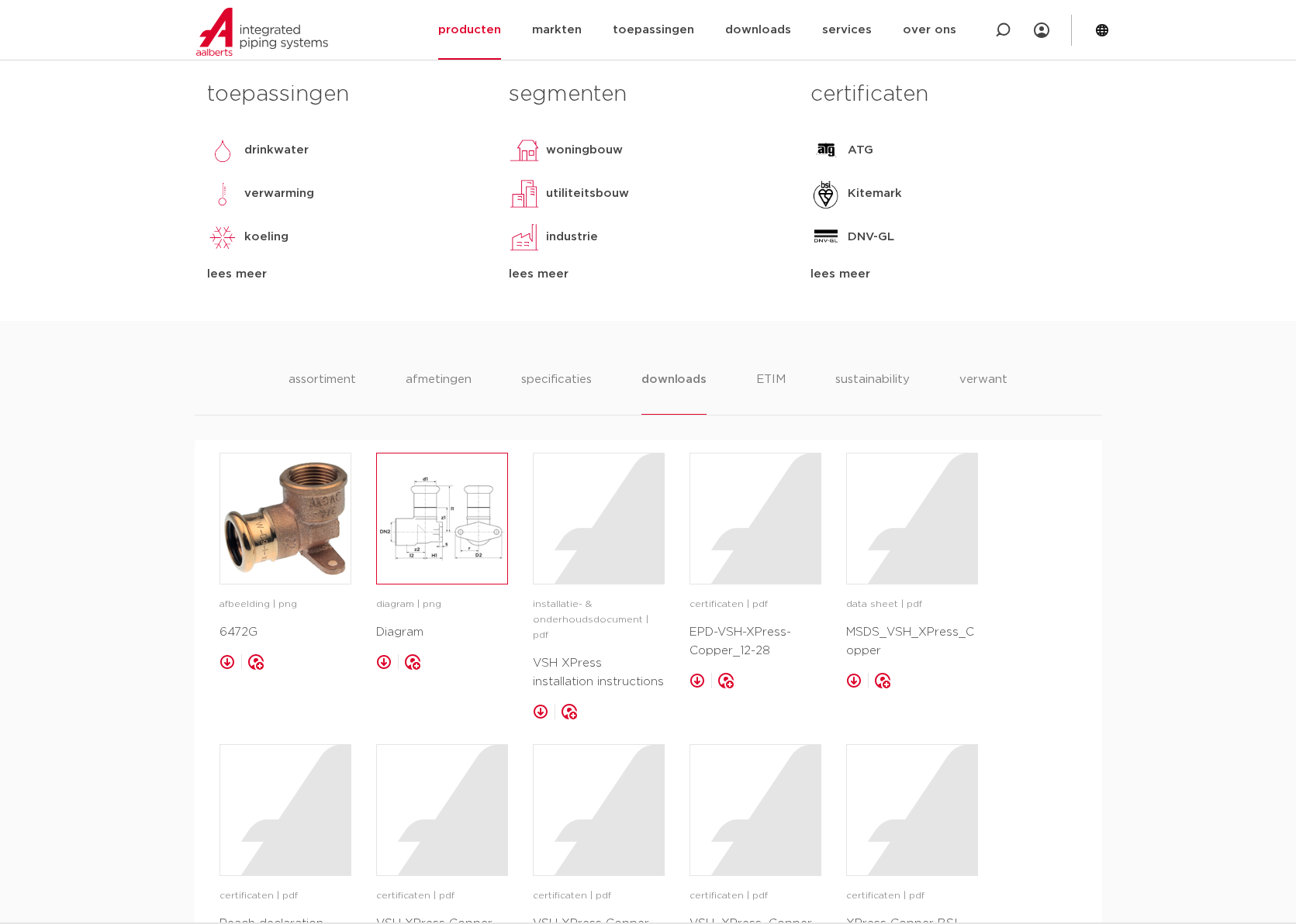
click at [456, 540] on img at bounding box center [442, 518] width 130 height 130
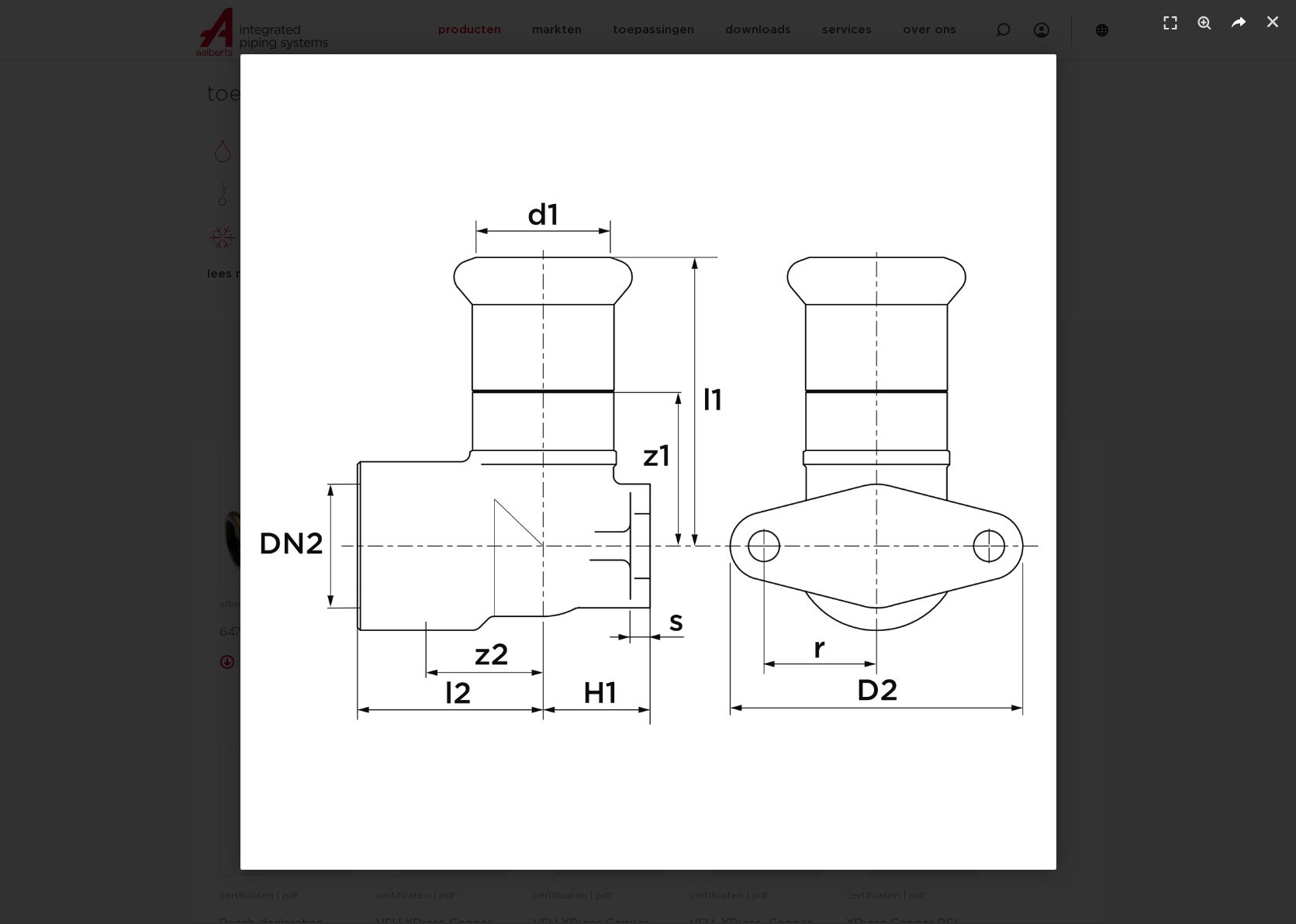
click at [1237, 23] on icon "Delen" at bounding box center [1237, 23] width 23 height 23
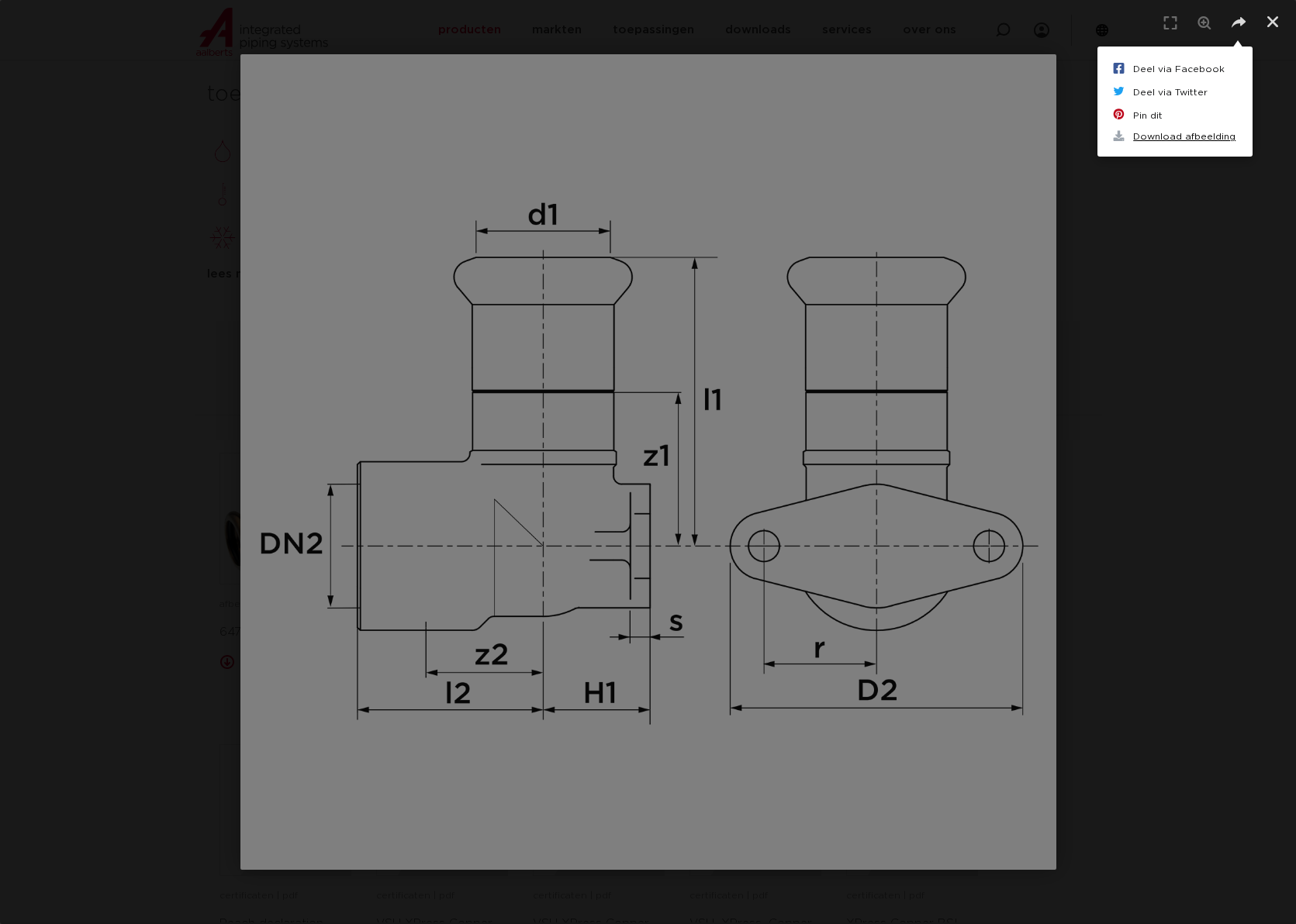
click at [1156, 135] on link "Download afbeelding" at bounding box center [1175, 136] width 124 height 19
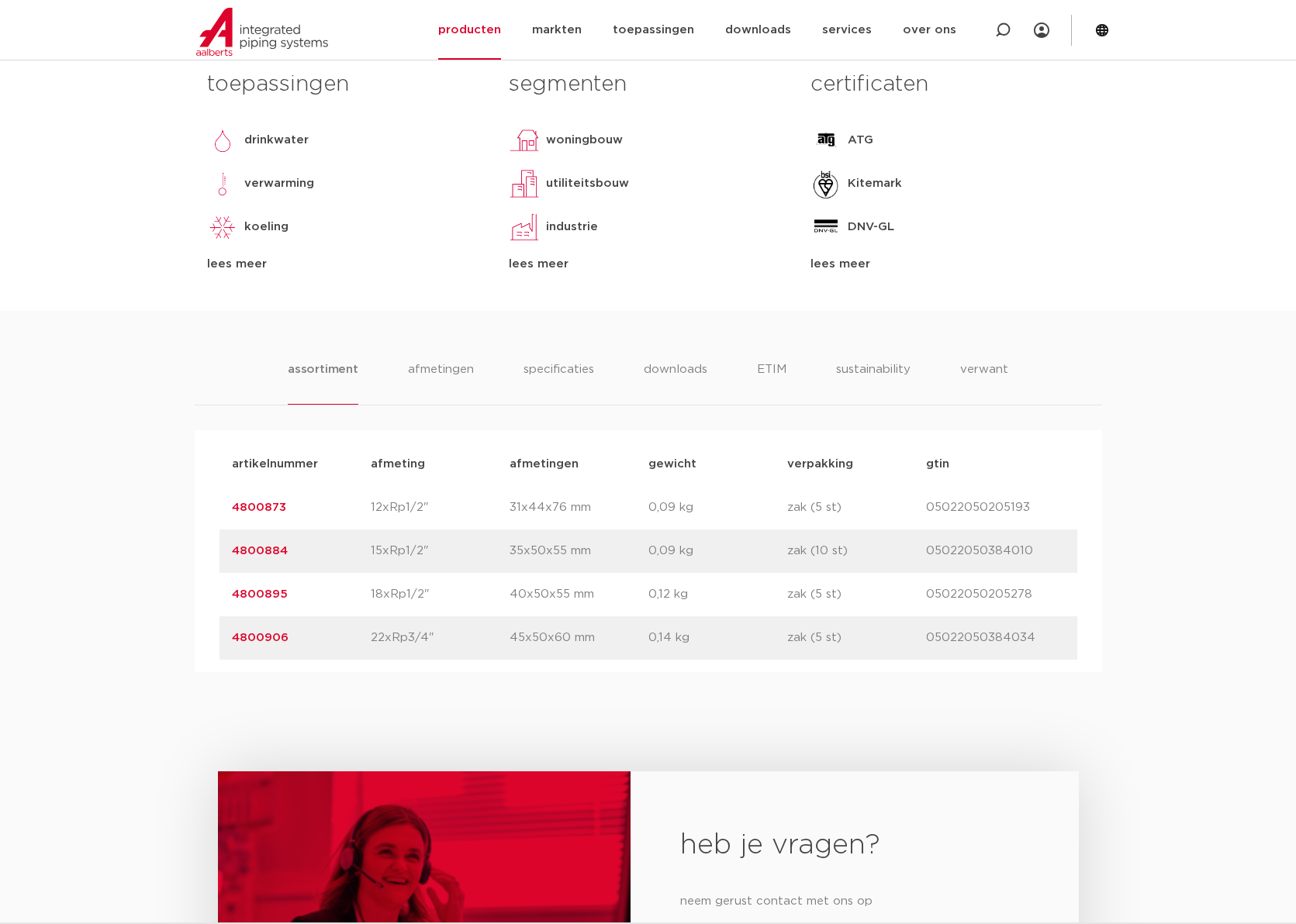
scroll to position [757, 0]
click at [272, 550] on link "4800884" at bounding box center [260, 552] width 56 height 12
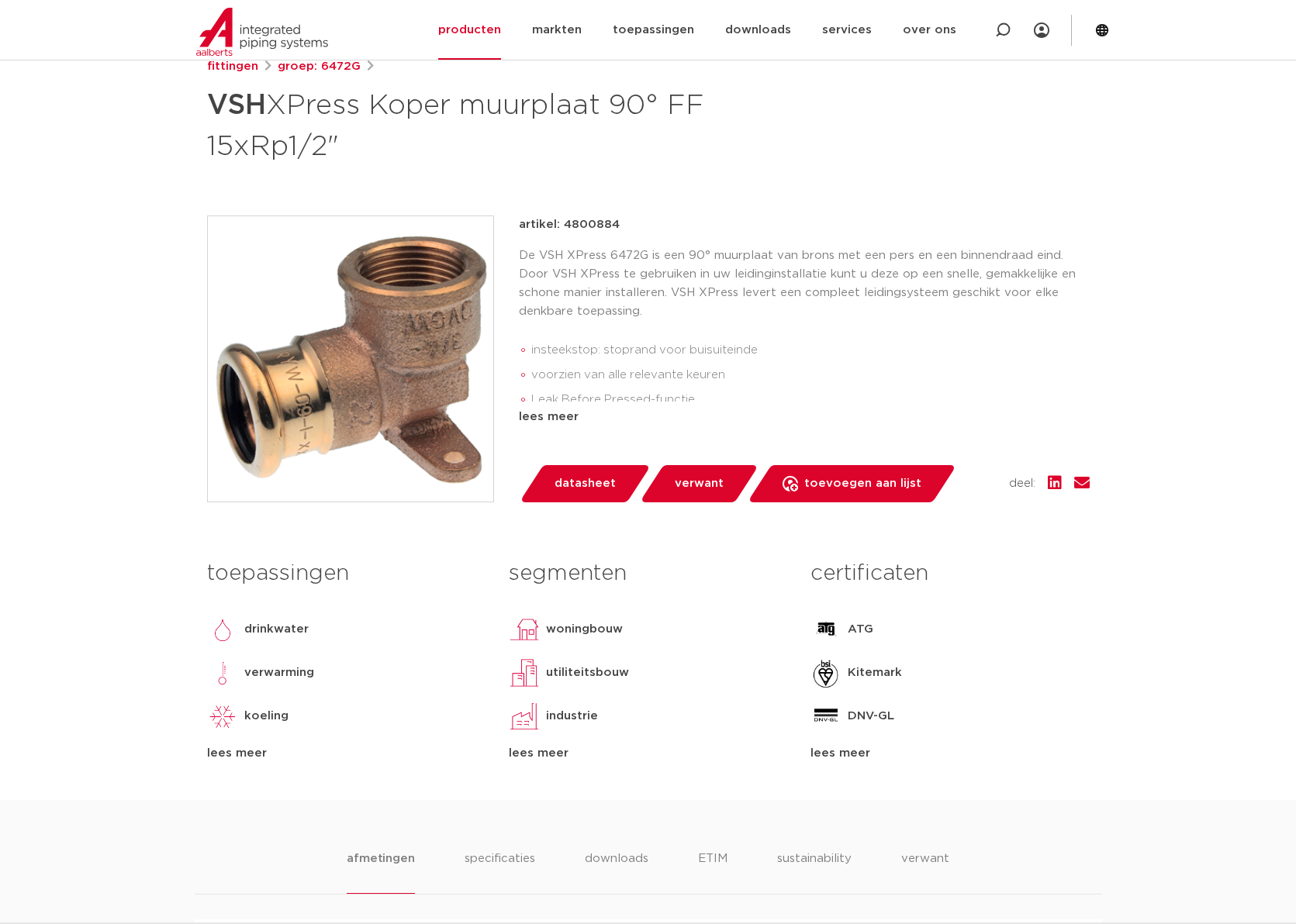
scroll to position [282, 0]
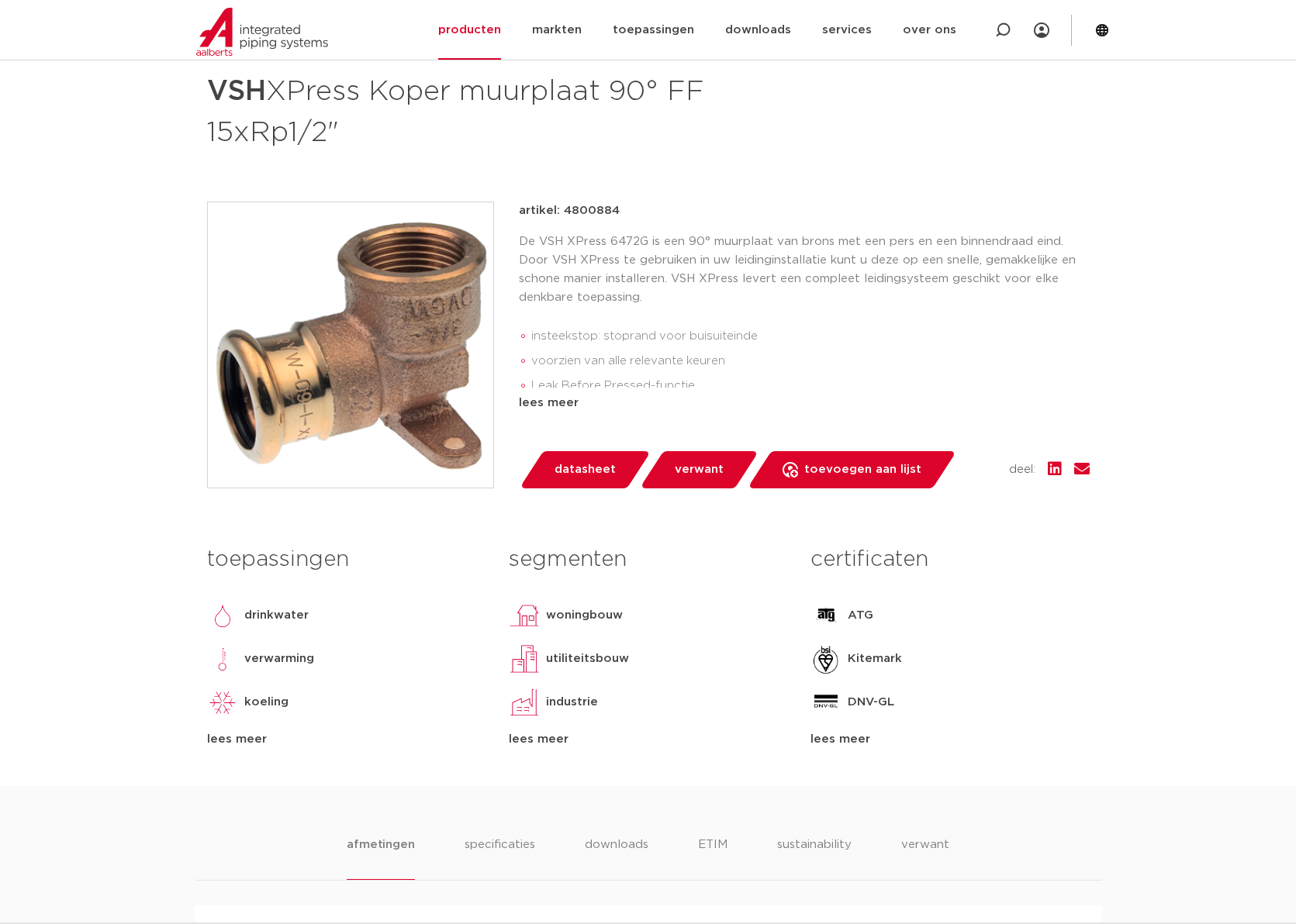
click at [529, 736] on div "lees meer" at bounding box center [648, 739] width 278 height 19
click at [255, 732] on div "lees meer" at bounding box center [346, 739] width 278 height 19
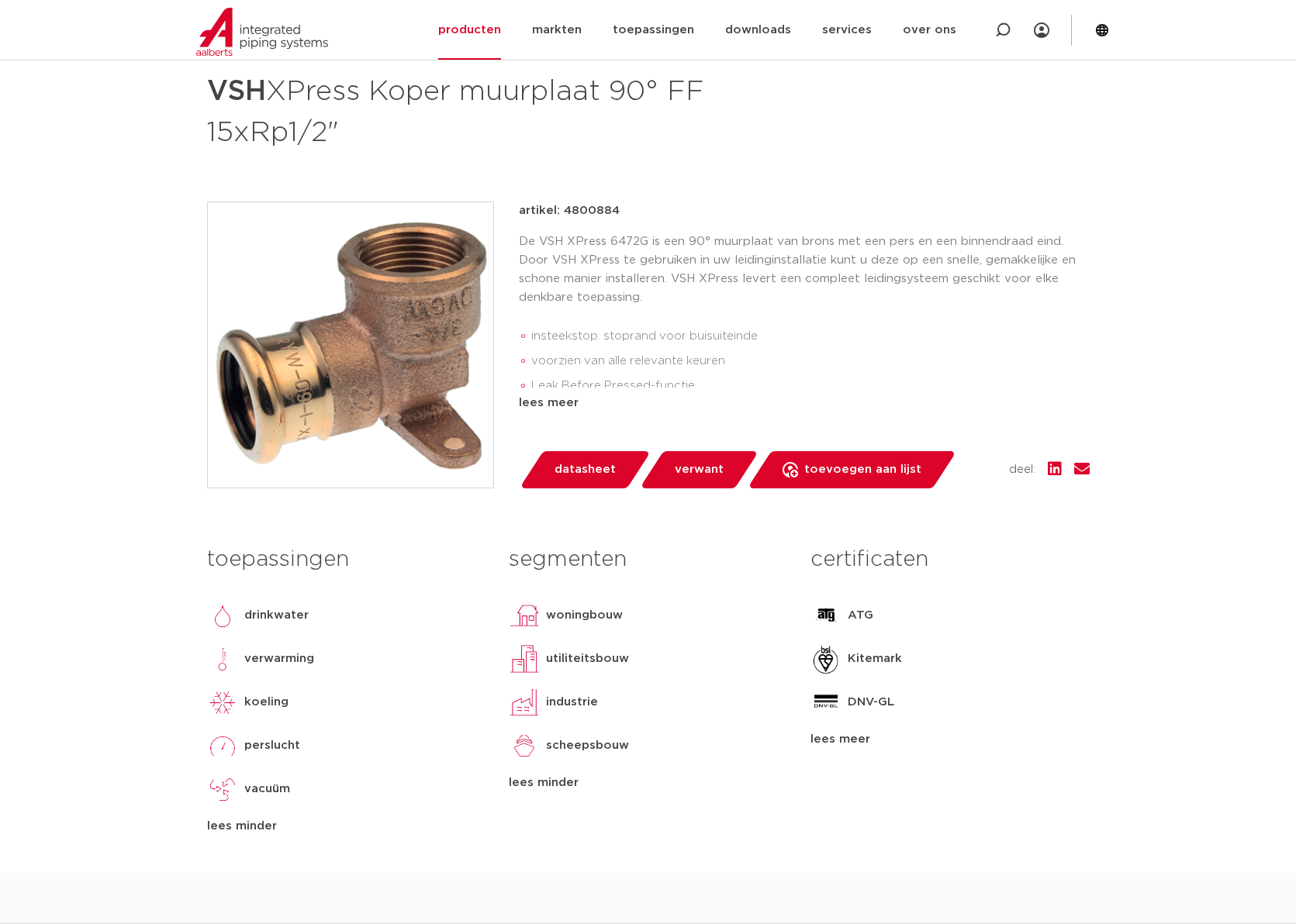
click at [838, 738] on div "lees meer" at bounding box center [950, 739] width 278 height 19
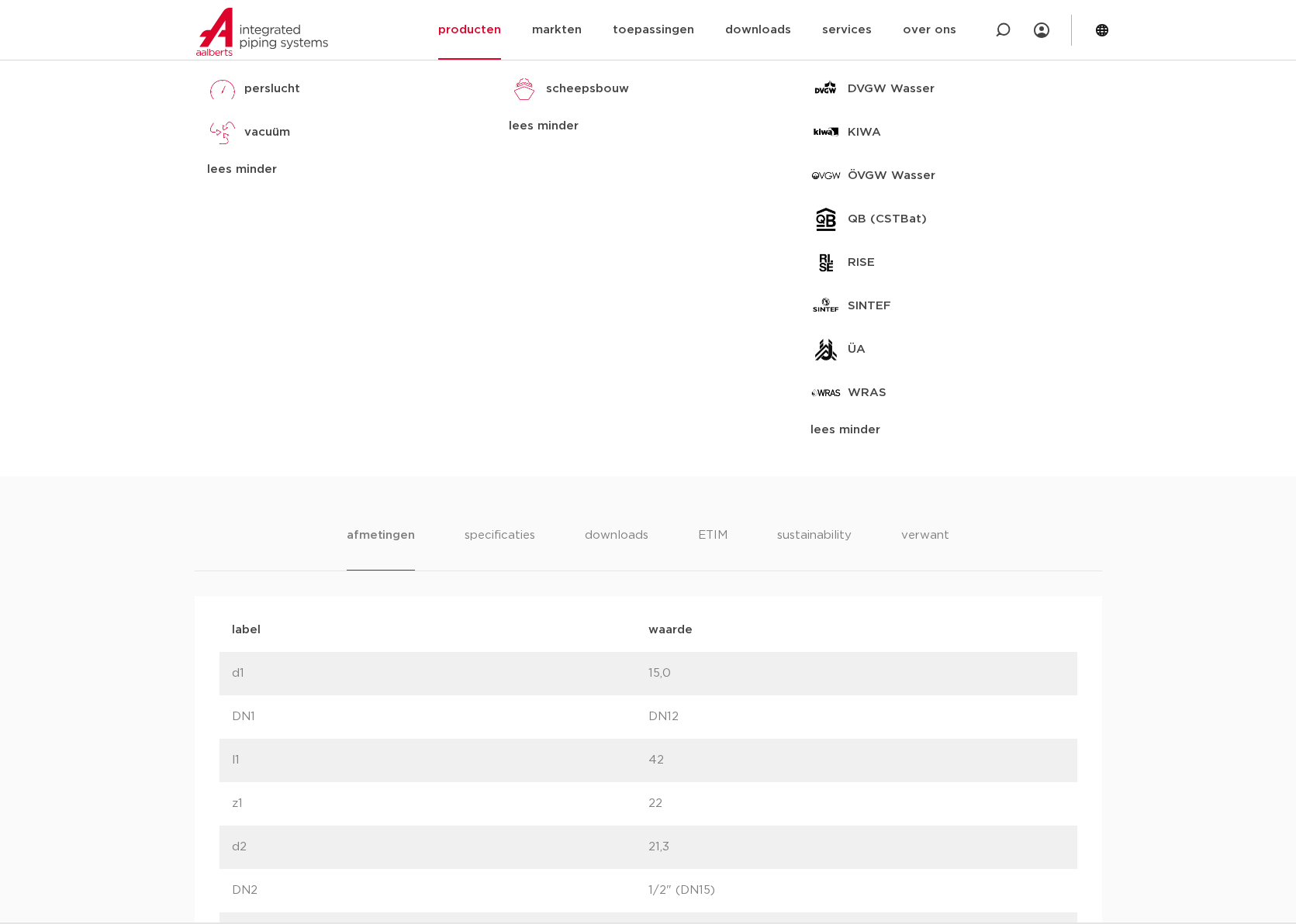
scroll to position [940, 0]
click at [708, 529] on li "ETIM" at bounding box center [712, 548] width 28 height 44
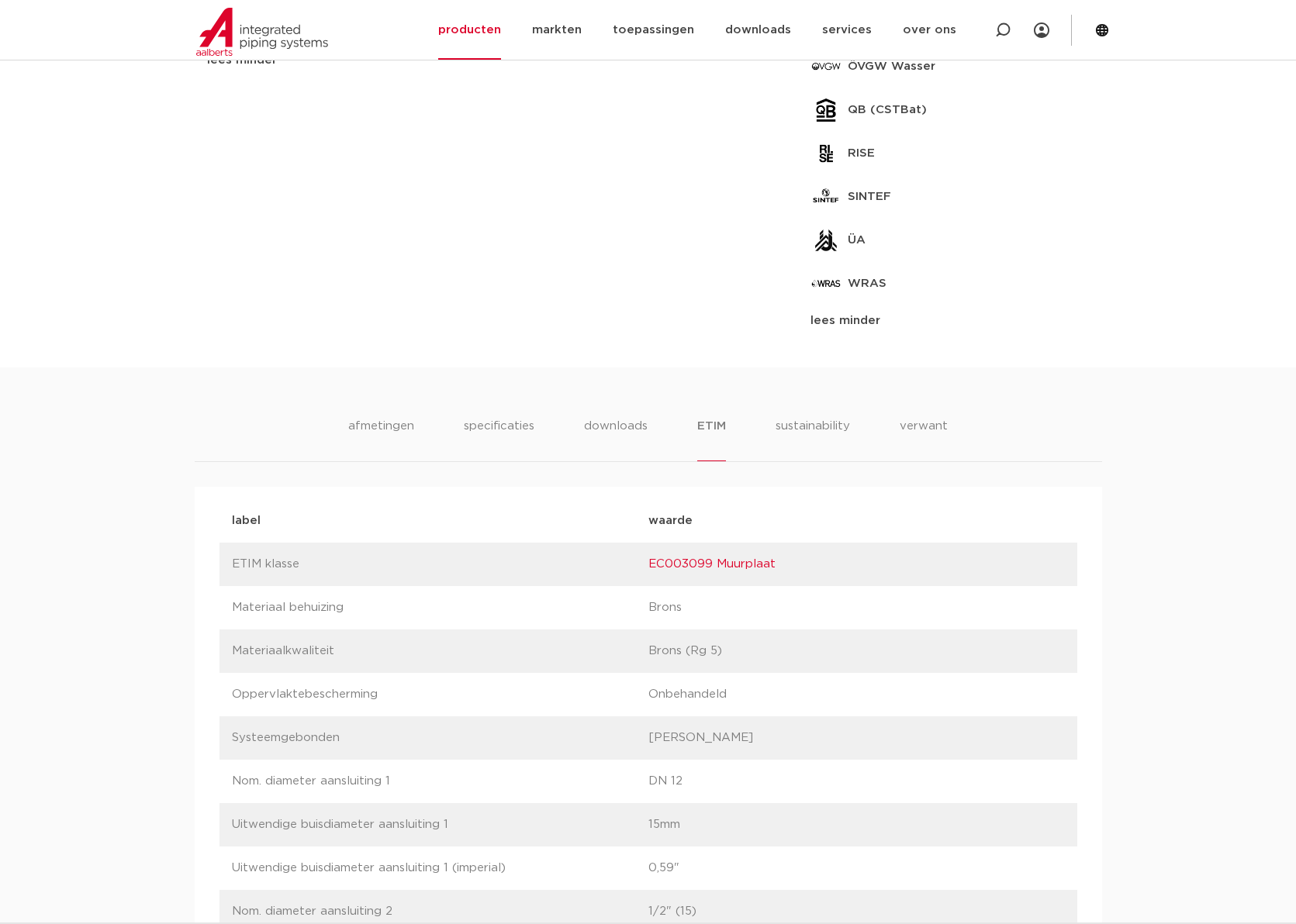
scroll to position [1047, 0]
click at [819, 424] on li "sustainability" at bounding box center [813, 440] width 76 height 44
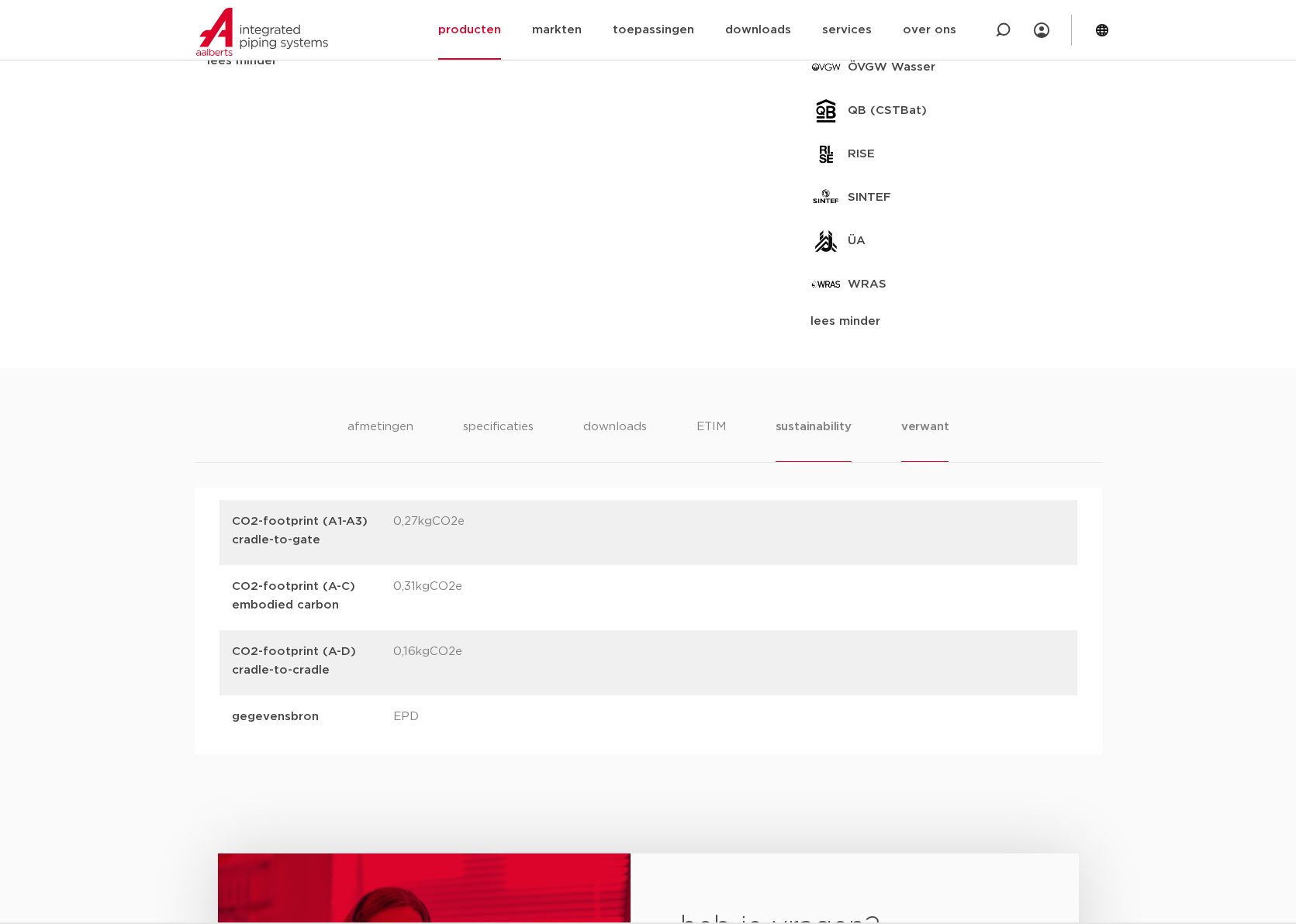
click at [929, 424] on li "verwant" at bounding box center [925, 440] width 48 height 44
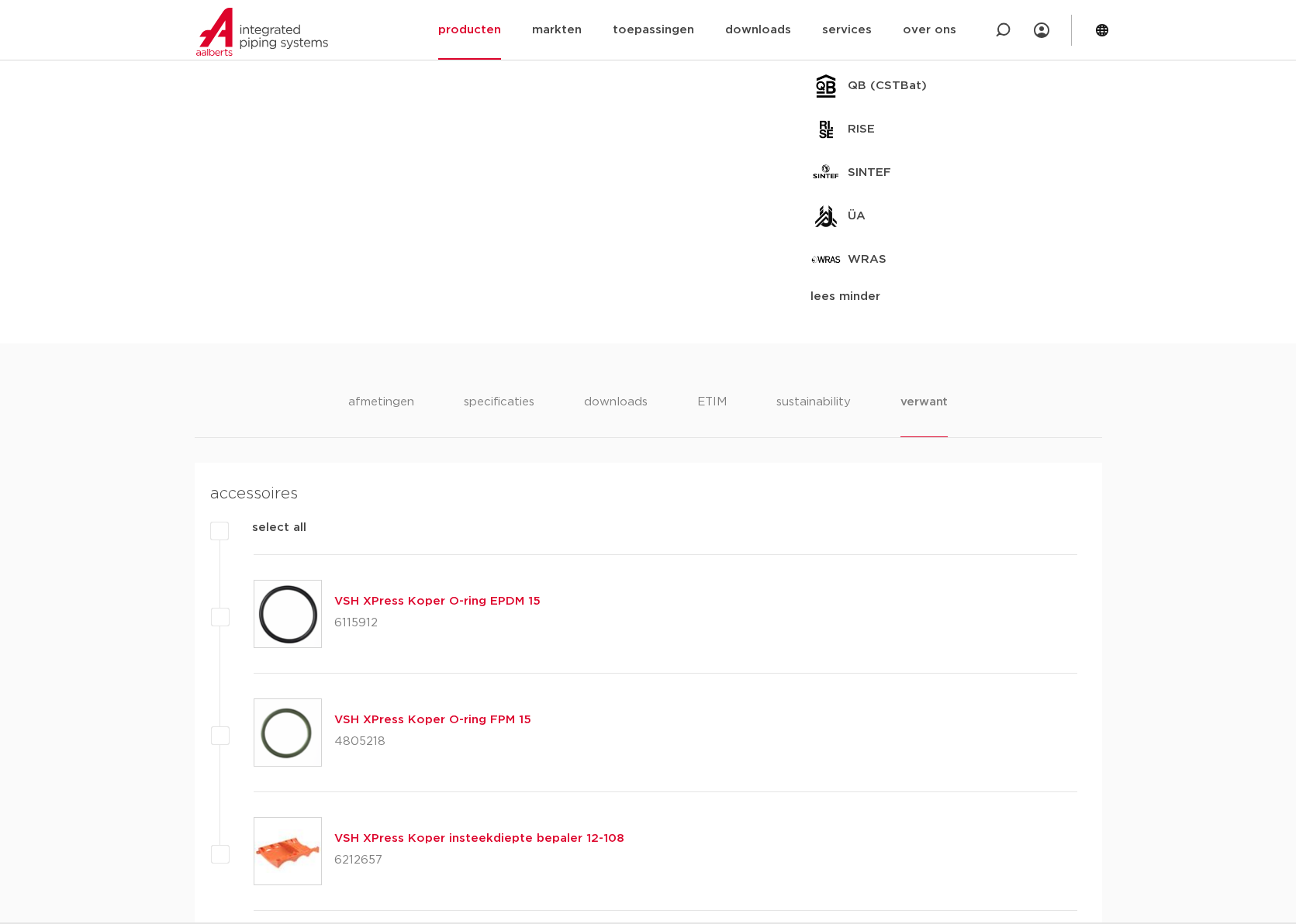
scroll to position [1071, 0]
click at [494, 399] on li "specificaties" at bounding box center [498, 416] width 75 height 44
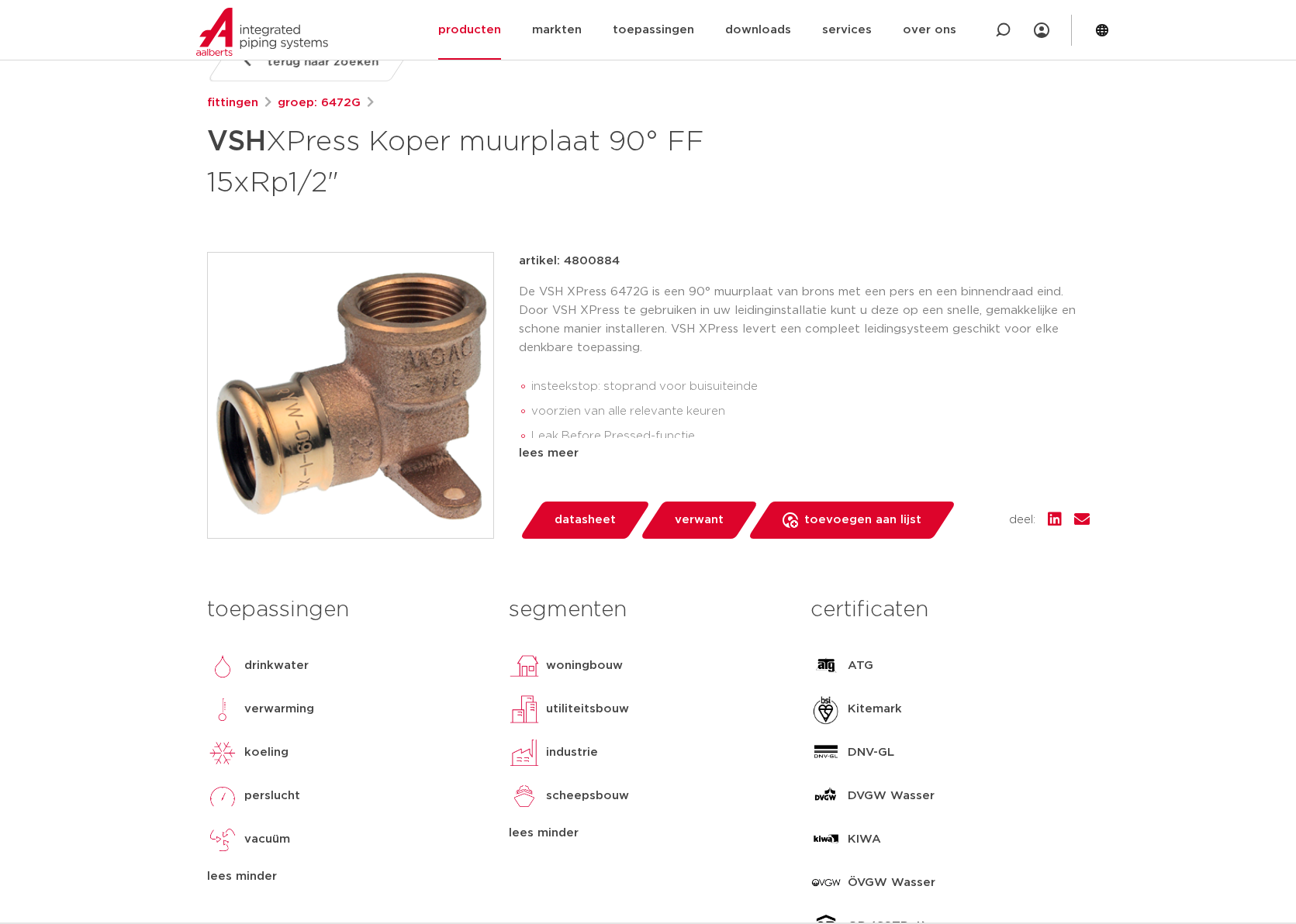
scroll to position [230, 0]
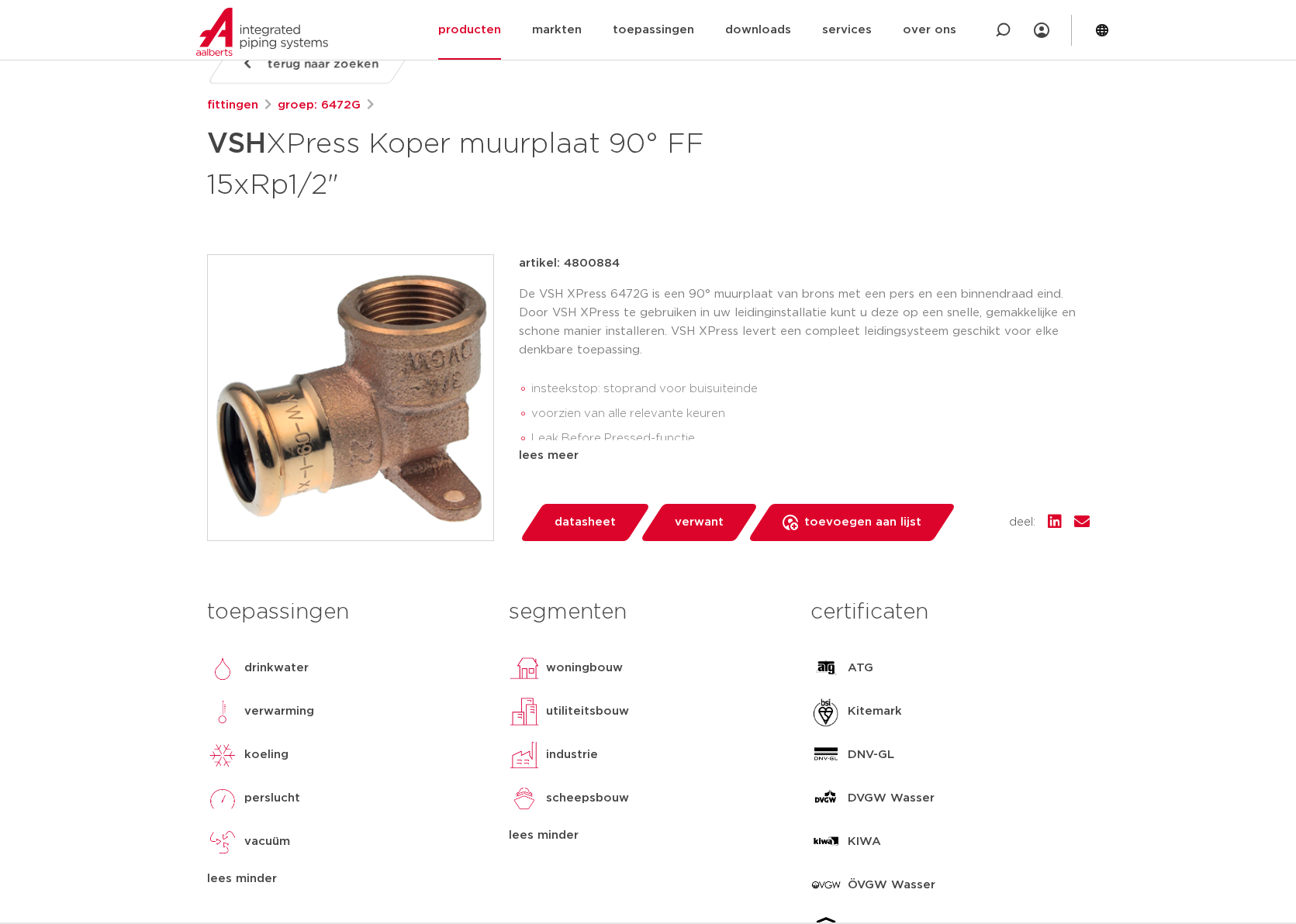
click at [584, 522] on span "datasheet" at bounding box center [585, 522] width 62 height 25
